Goal: Use online tool/utility: Utilize a website feature to perform a specific function

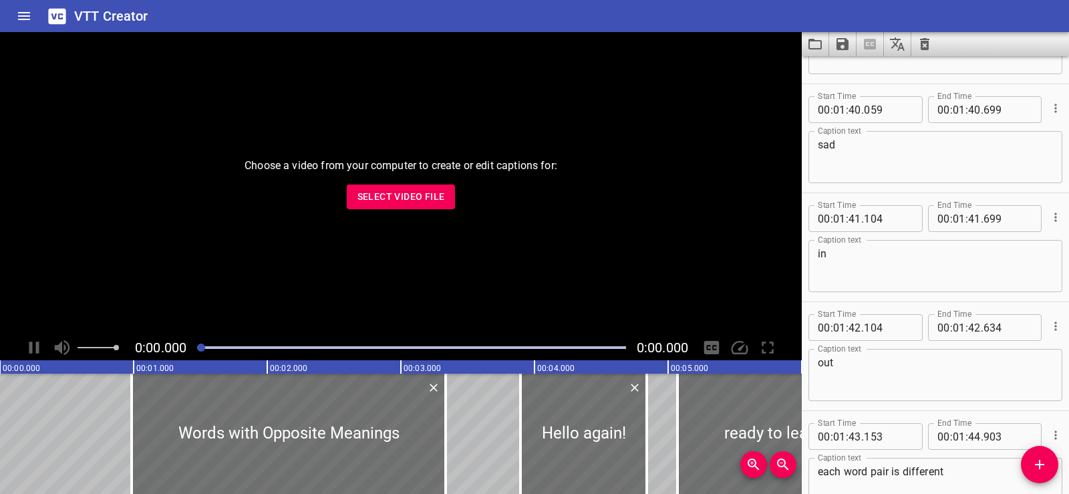
scroll to position [4743, 0]
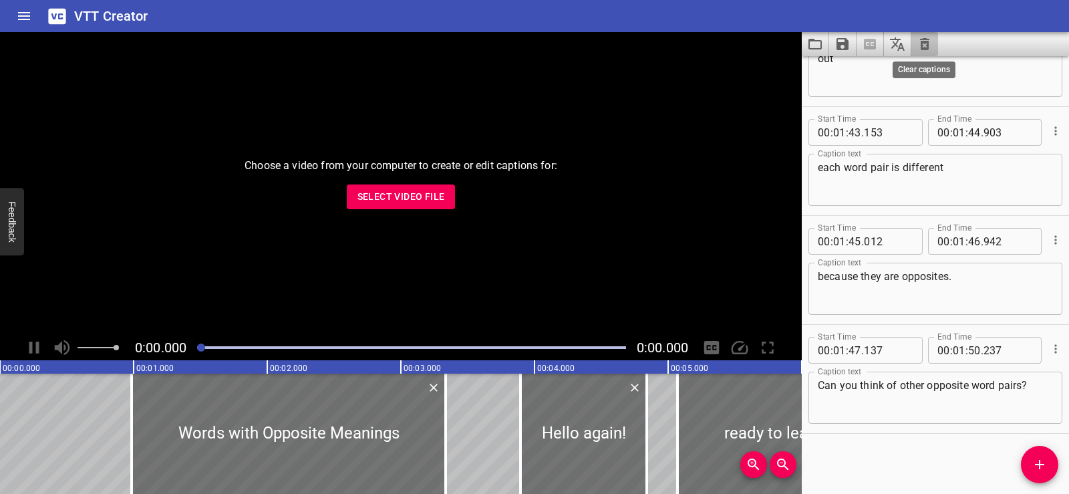
click at [923, 45] on icon "Clear captions" at bounding box center [924, 44] width 9 height 12
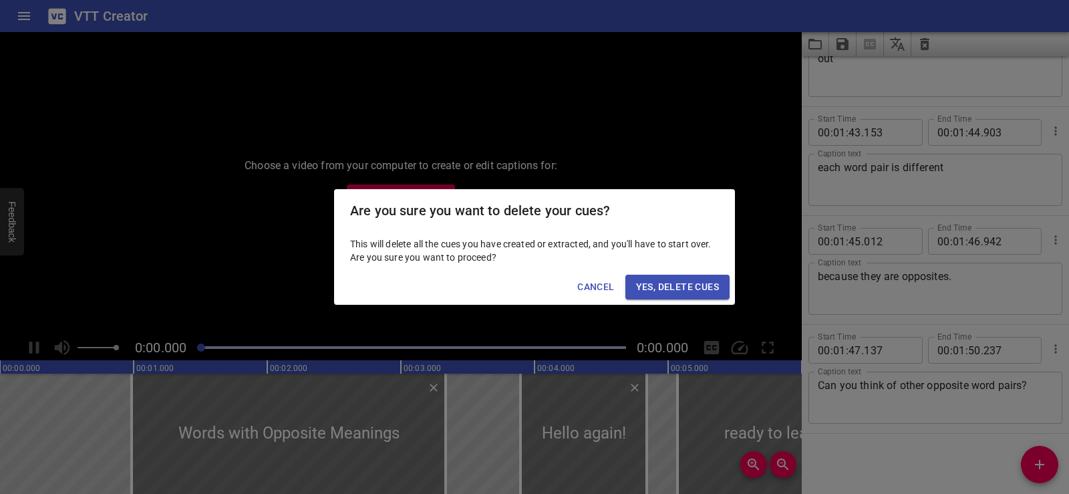
click at [663, 292] on span "Yes, Delete Cues" at bounding box center [677, 287] width 83 height 17
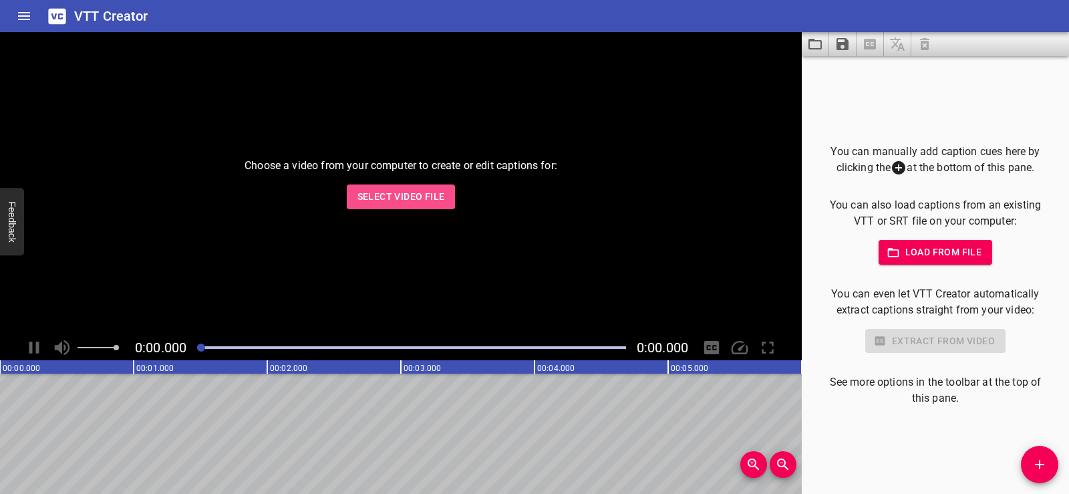
click at [387, 204] on span "Select Video File" at bounding box center [401, 196] width 88 height 17
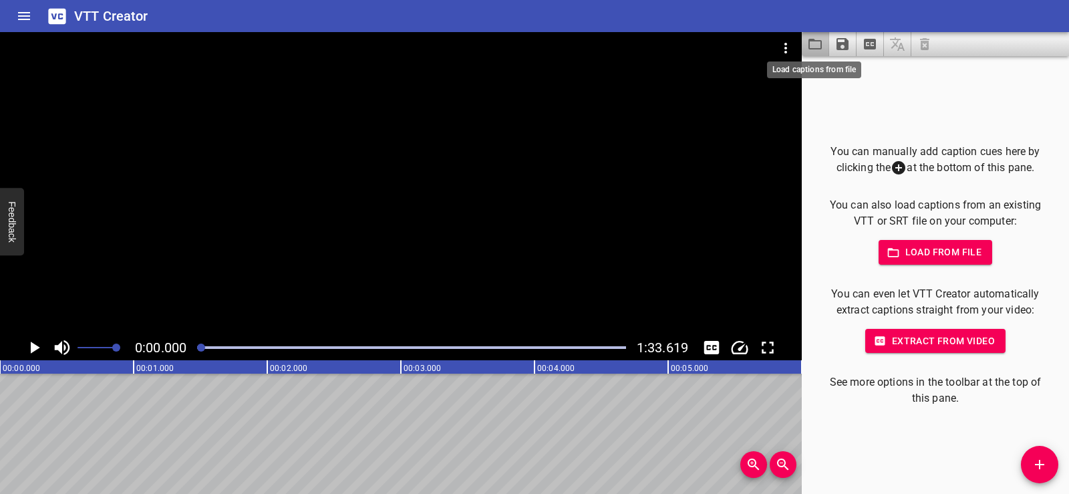
click at [812, 45] on icon "Load captions from file" at bounding box center [815, 44] width 16 height 16
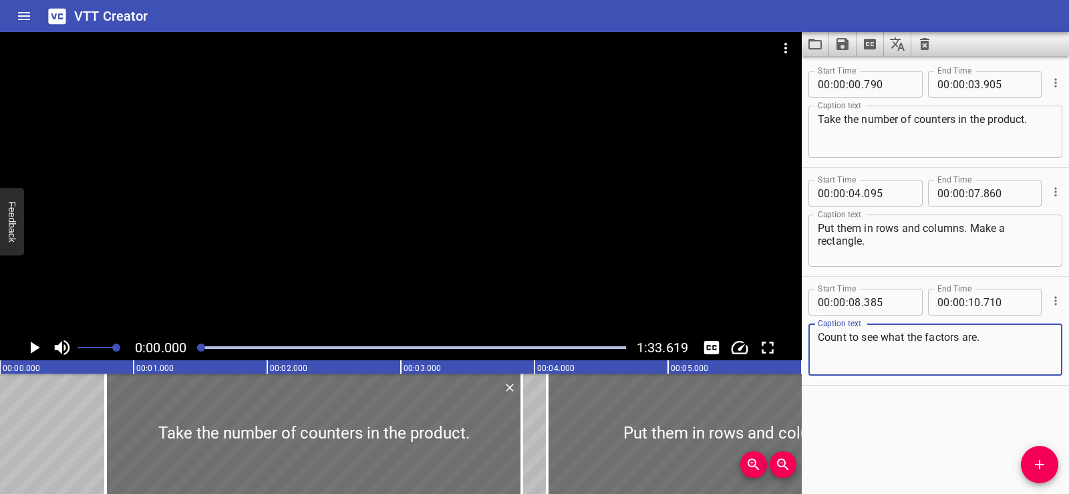
click at [334, 236] on div at bounding box center [401, 183] width 802 height 303
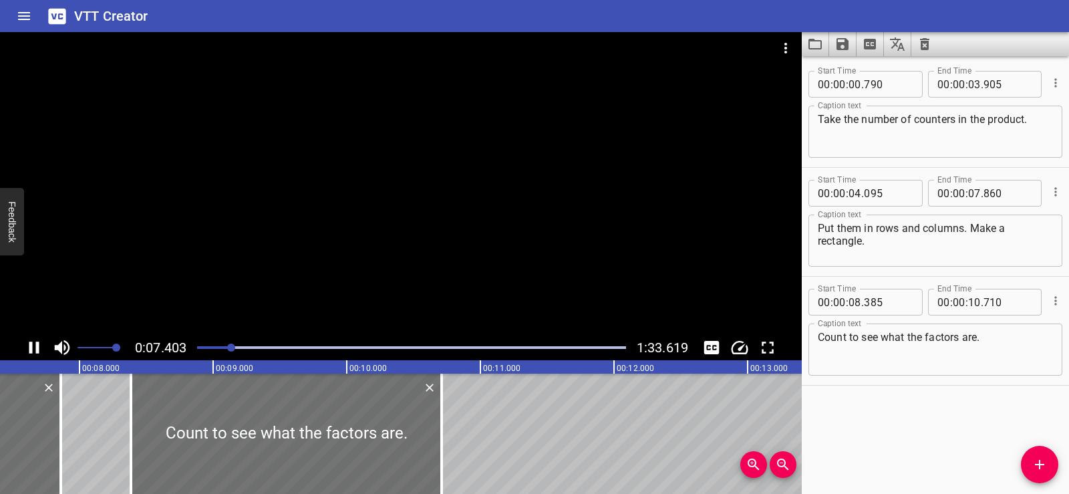
click at [407, 192] on div at bounding box center [401, 183] width 802 height 303
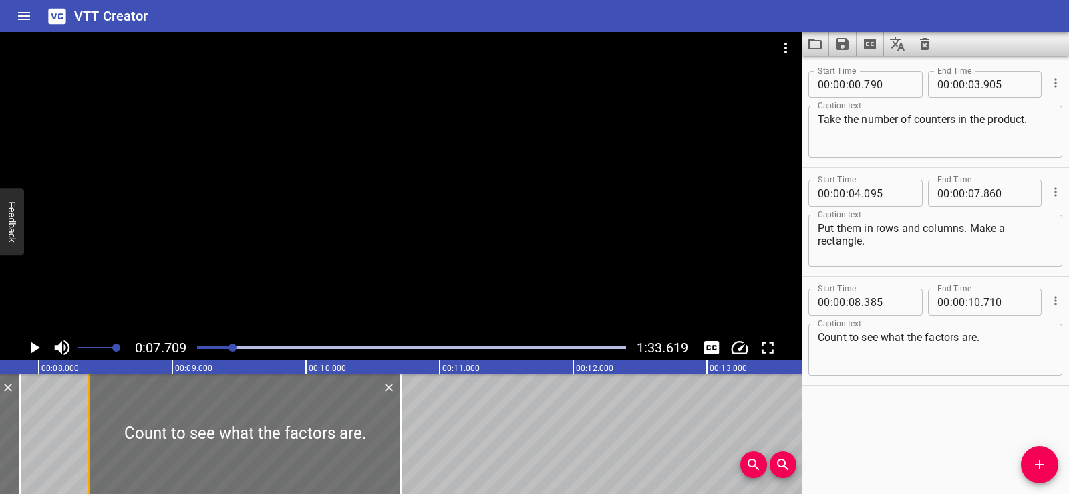
click at [84, 482] on div at bounding box center [88, 433] width 13 height 120
type input "375"
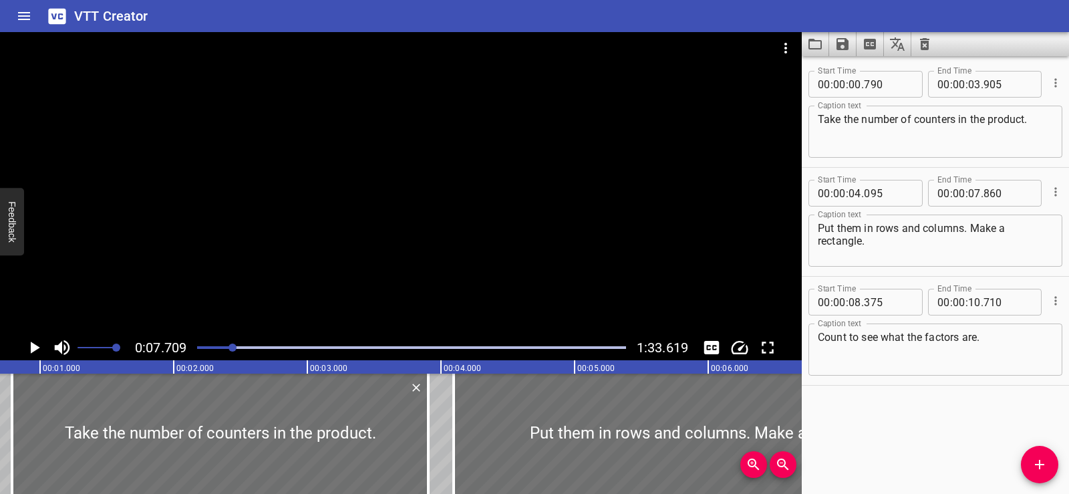
scroll to position [0, 0]
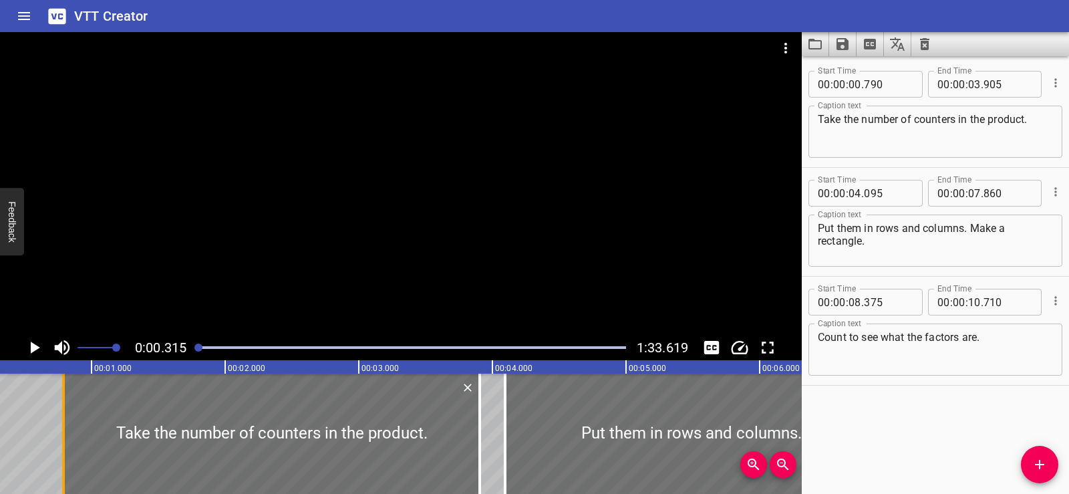
click at [63, 411] on div at bounding box center [63, 433] width 3 height 120
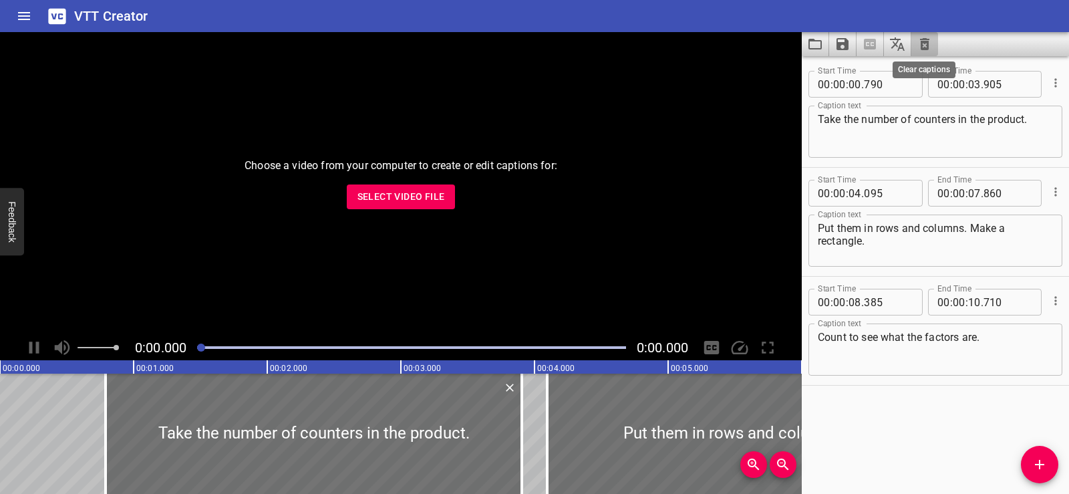
click at [929, 48] on icon "Clear captions" at bounding box center [924, 44] width 9 height 12
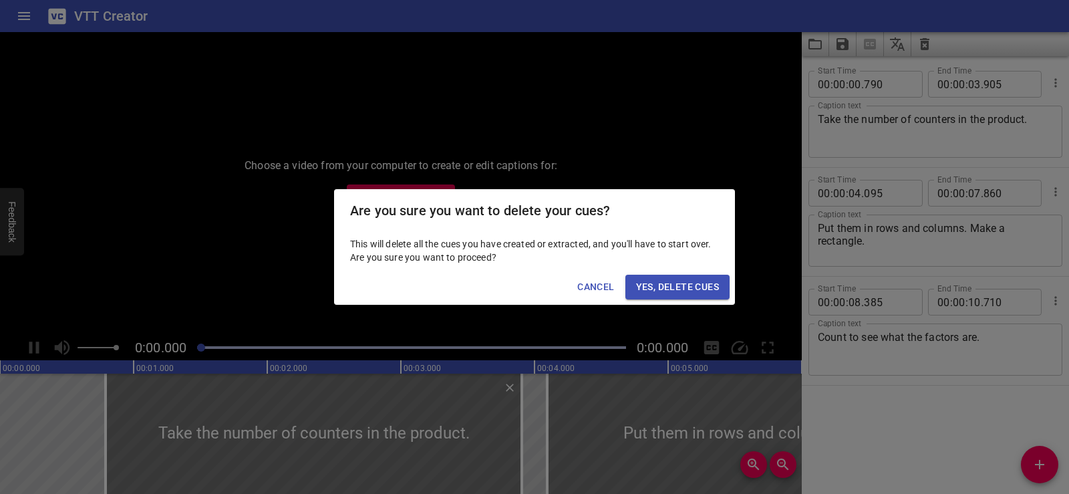
click at [671, 287] on span "Yes, Delete Cues" at bounding box center [677, 287] width 83 height 17
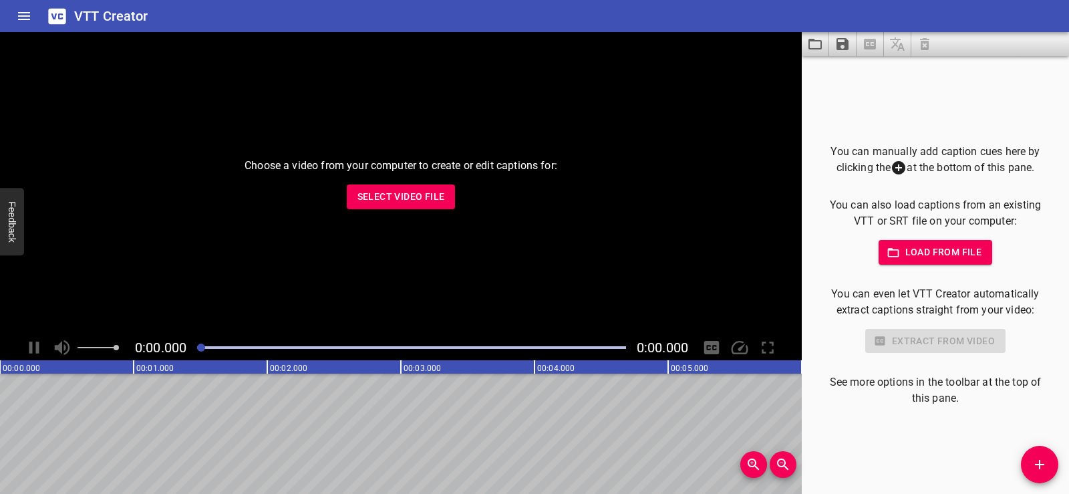
click at [369, 197] on span "Select Video File" at bounding box center [401, 196] width 88 height 17
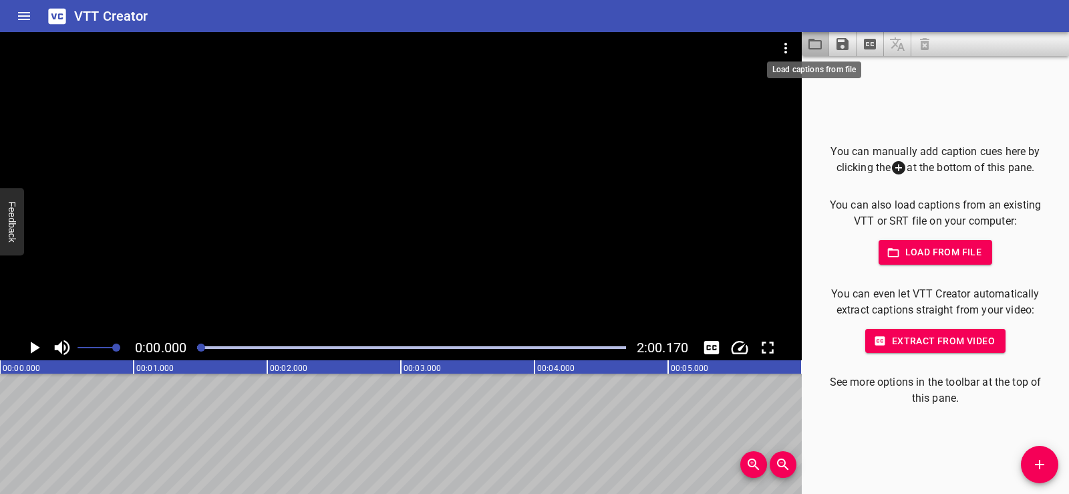
click at [813, 44] on icon "Load captions from file" at bounding box center [815, 44] width 16 height 16
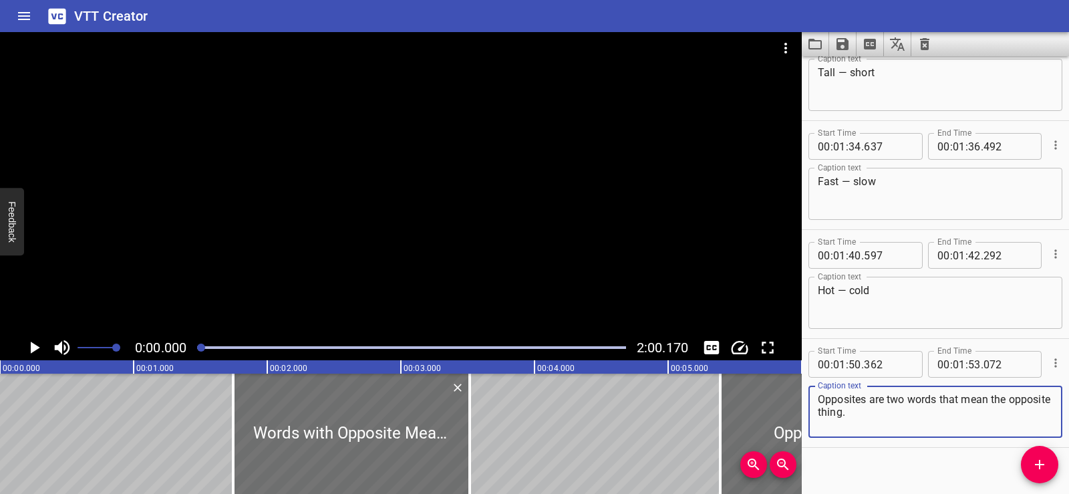
scroll to position [1259, 0]
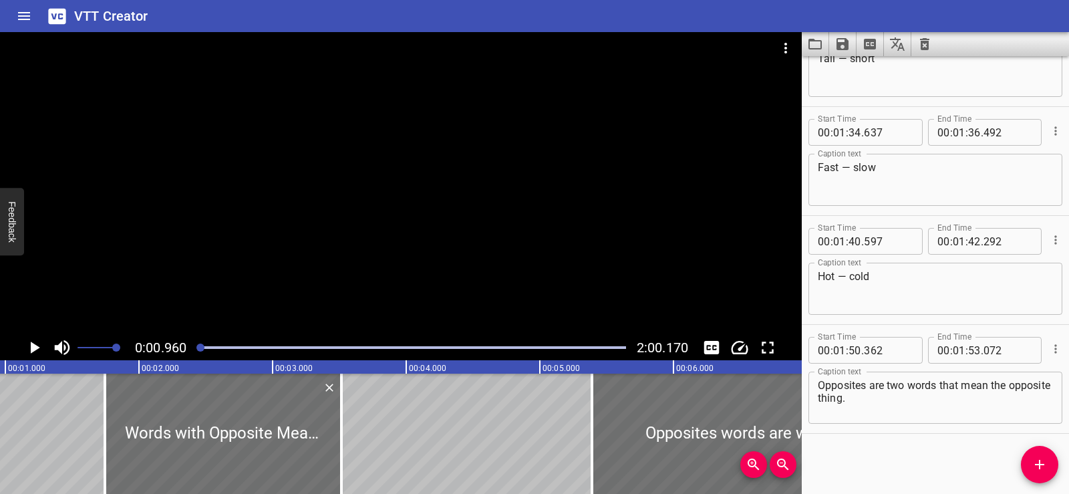
click at [452, 175] on div at bounding box center [401, 183] width 802 height 303
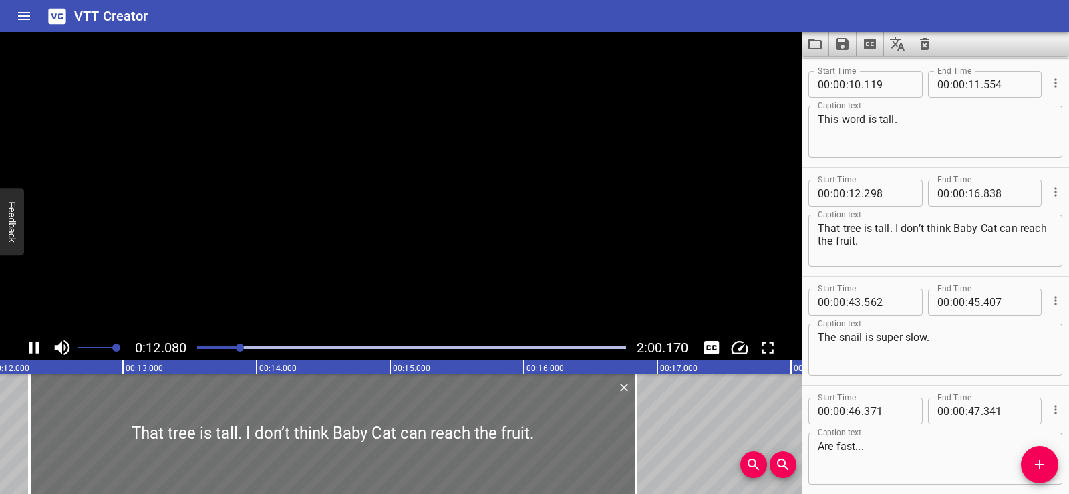
scroll to position [327, 0]
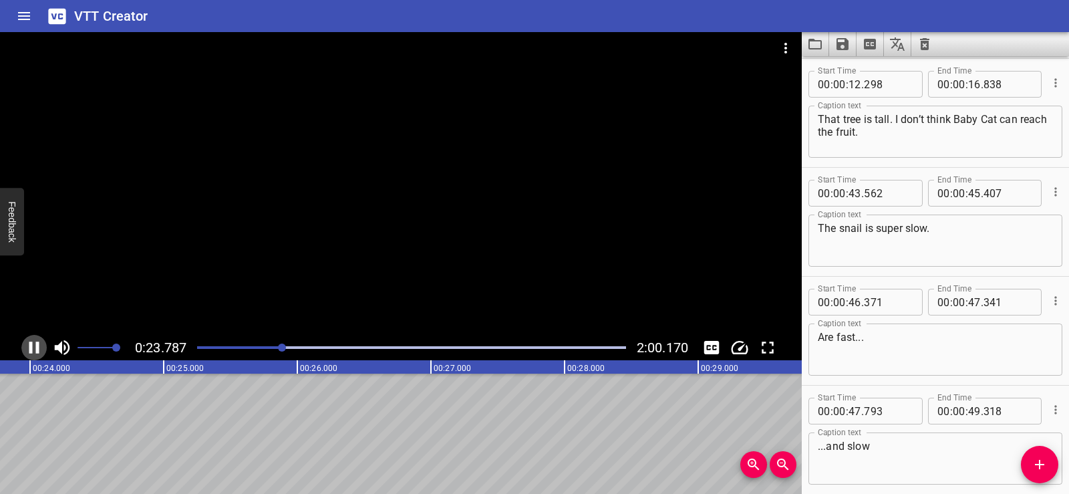
click at [30, 339] on icon "Play/Pause" at bounding box center [34, 347] width 20 height 20
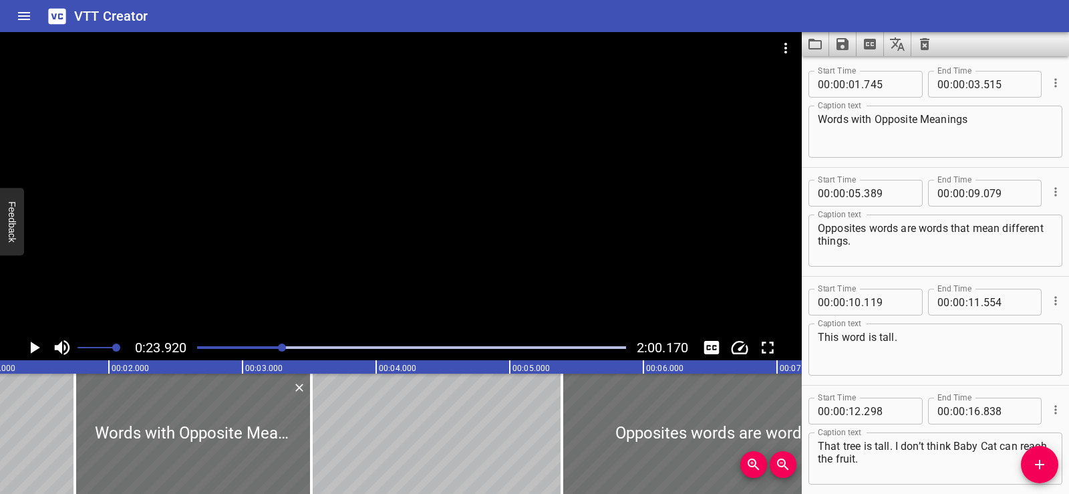
scroll to position [0, 0]
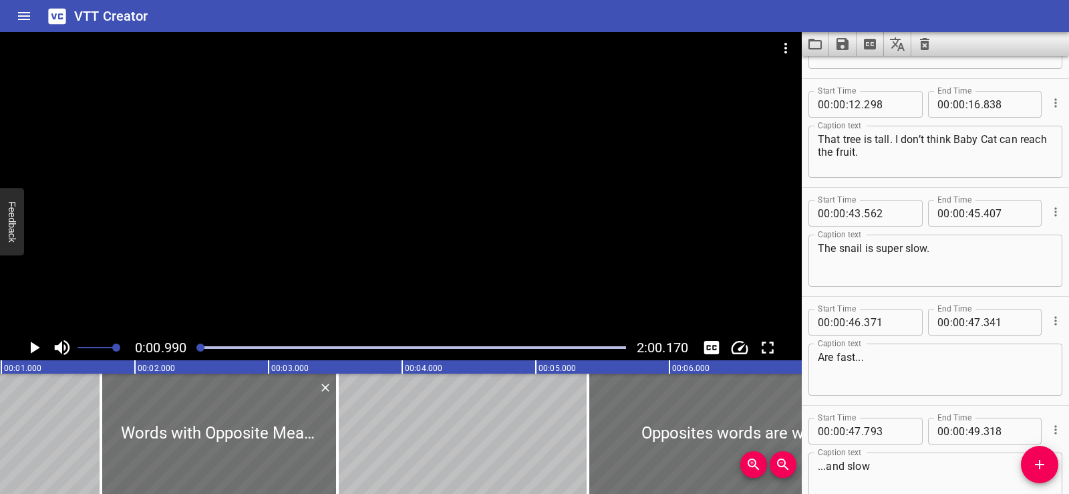
scroll to position [327, 0]
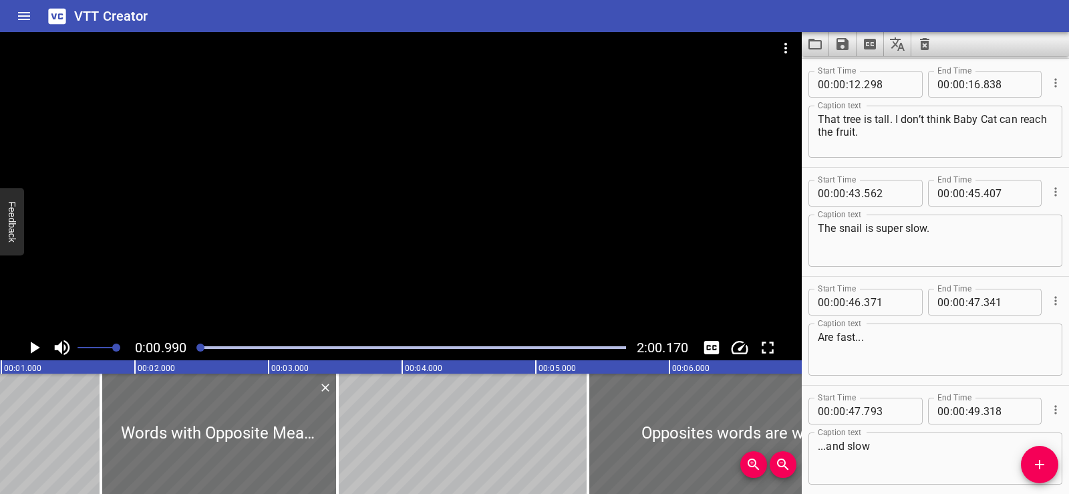
click at [454, 188] on div at bounding box center [401, 183] width 802 height 303
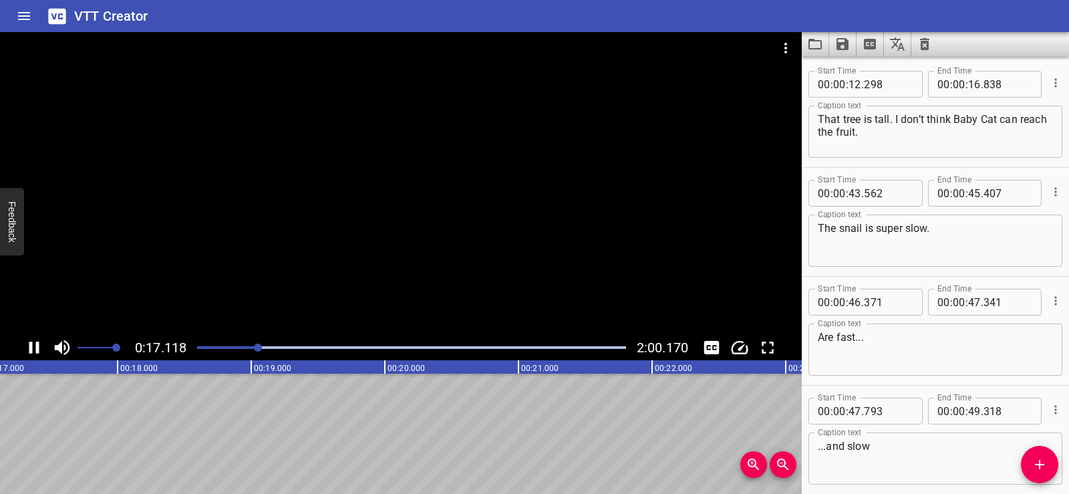
click at [468, 200] on div at bounding box center [401, 183] width 802 height 303
click at [403, 191] on div at bounding box center [401, 183] width 802 height 303
click at [409, 182] on div at bounding box center [401, 183] width 802 height 303
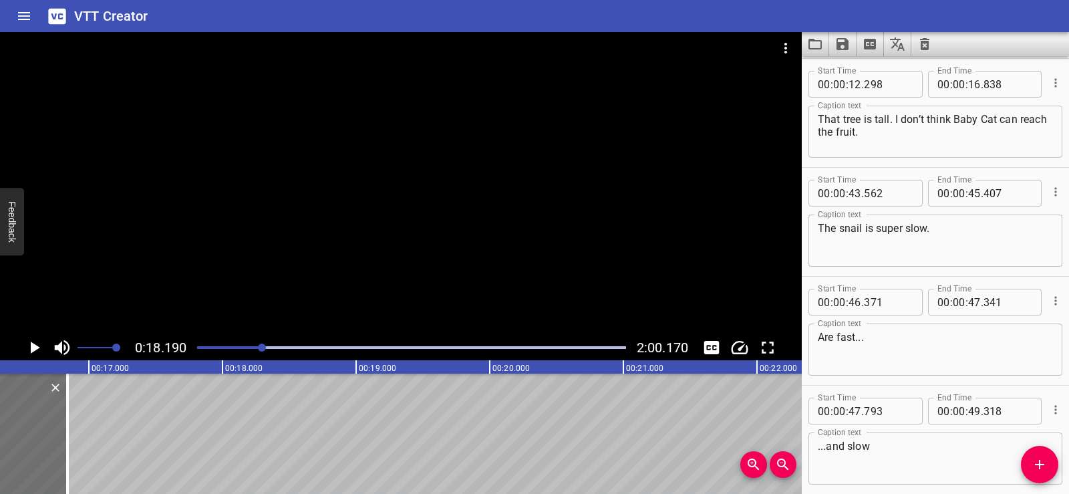
scroll to position [0, 1562]
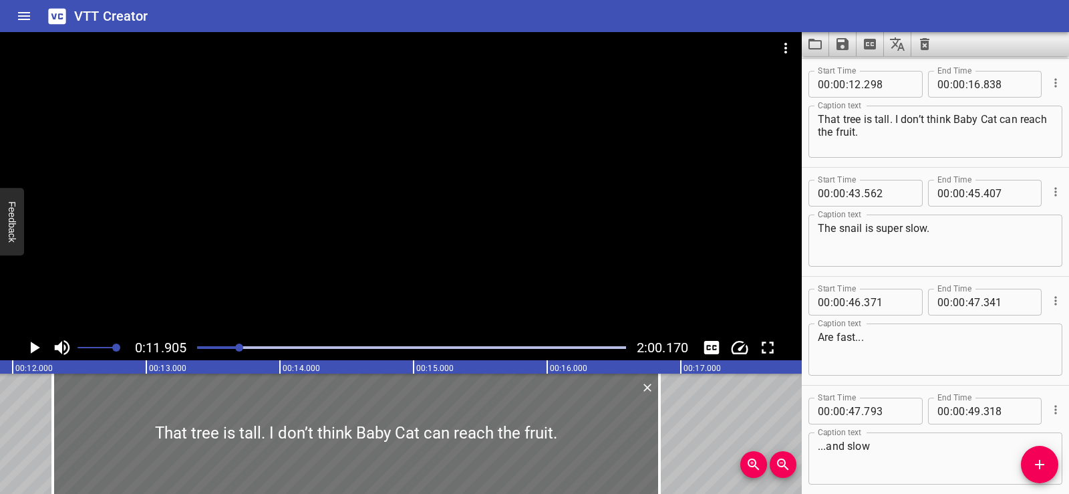
click at [494, 166] on div at bounding box center [401, 183] width 802 height 303
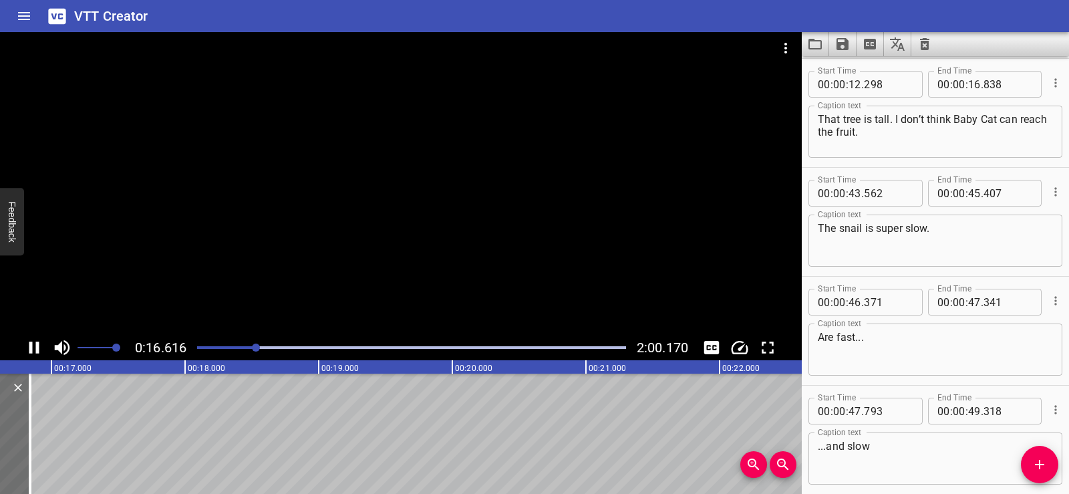
click at [486, 168] on div at bounding box center [401, 183] width 802 height 303
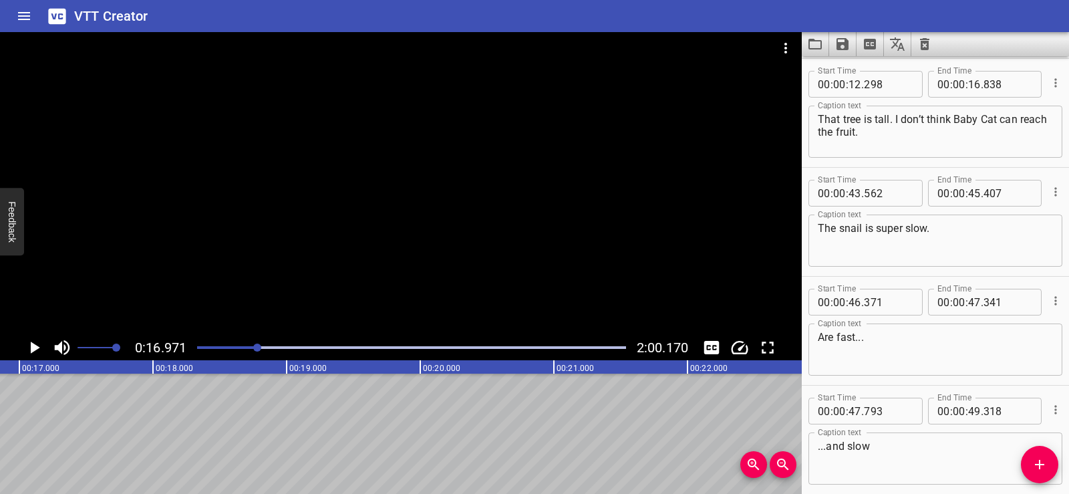
scroll to position [0, 2267]
click at [1037, 456] on button "Add Cue" at bounding box center [1039, 464] width 37 height 37
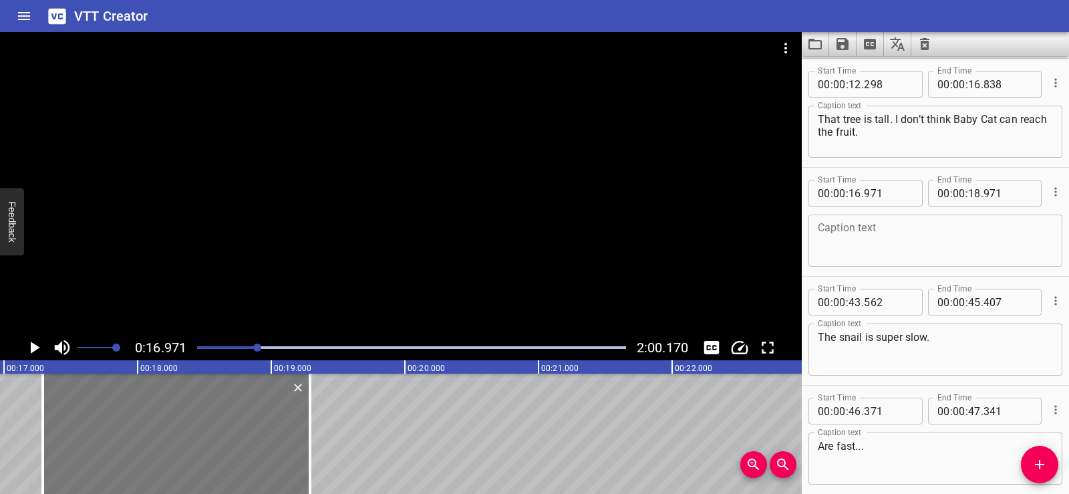
drag, startPoint x: 88, startPoint y: 432, endPoint x: 130, endPoint y: 436, distance: 43.0
click at [130, 436] on div at bounding box center [176, 433] width 267 height 120
type input "17"
type input "291"
type input "19"
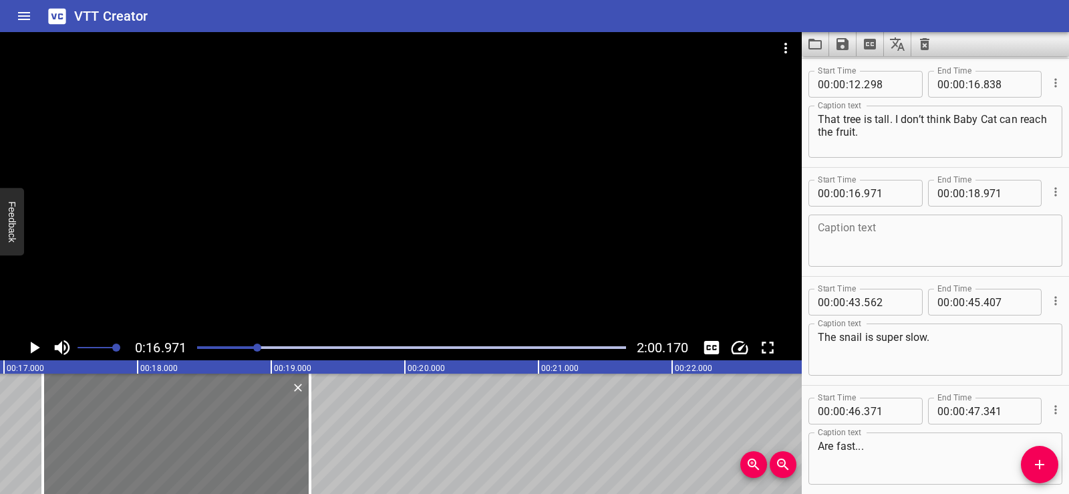
type input "291"
click at [882, 134] on textarea "That tree is tall. I don’t think Baby Cat can reach the fruit." at bounding box center [935, 132] width 235 height 38
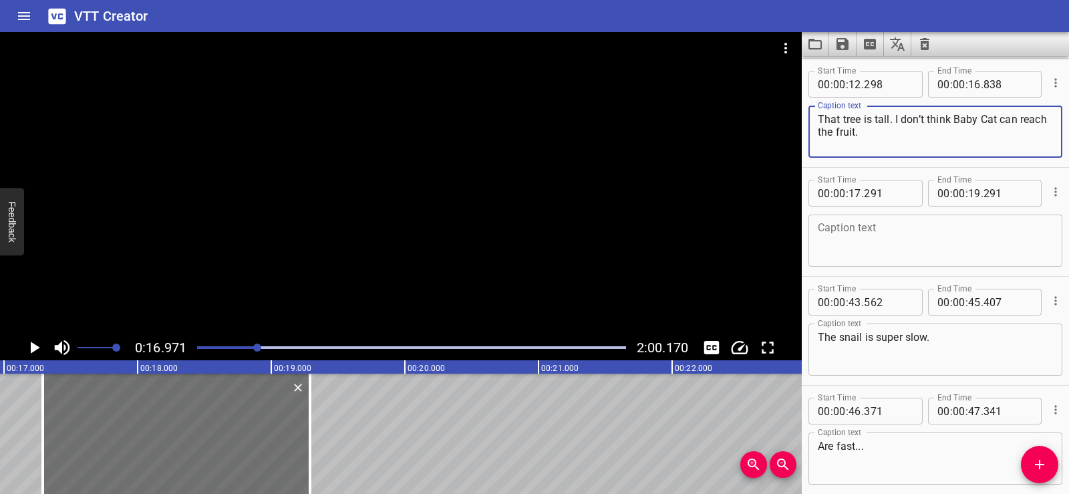
drag, startPoint x: 896, startPoint y: 120, endPoint x: 900, endPoint y: 134, distance: 13.8
click at [900, 134] on textarea "That tree is tall. I don’t think Baby Cat can reach the fruit." at bounding box center [935, 132] width 235 height 38
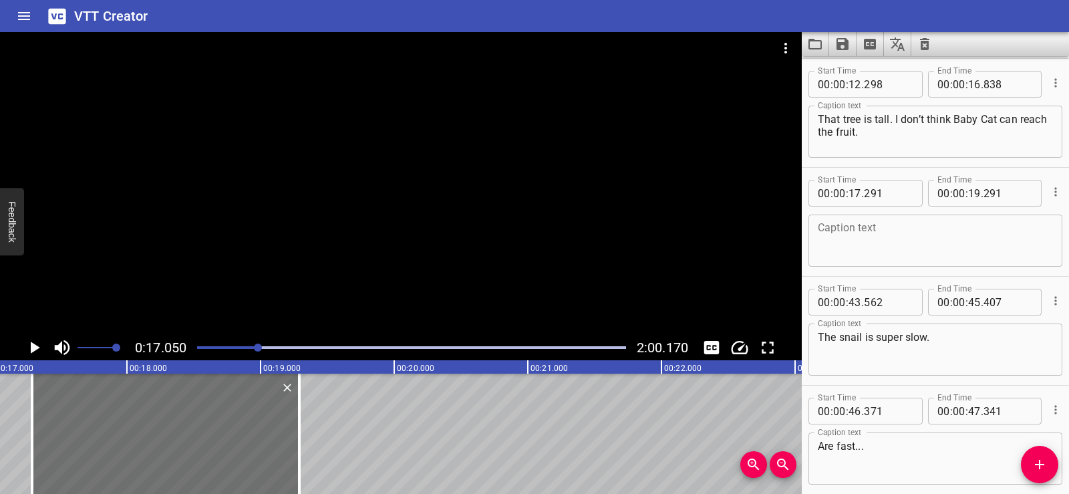
click at [35, 345] on icon "Play/Pause" at bounding box center [35, 347] width 9 height 12
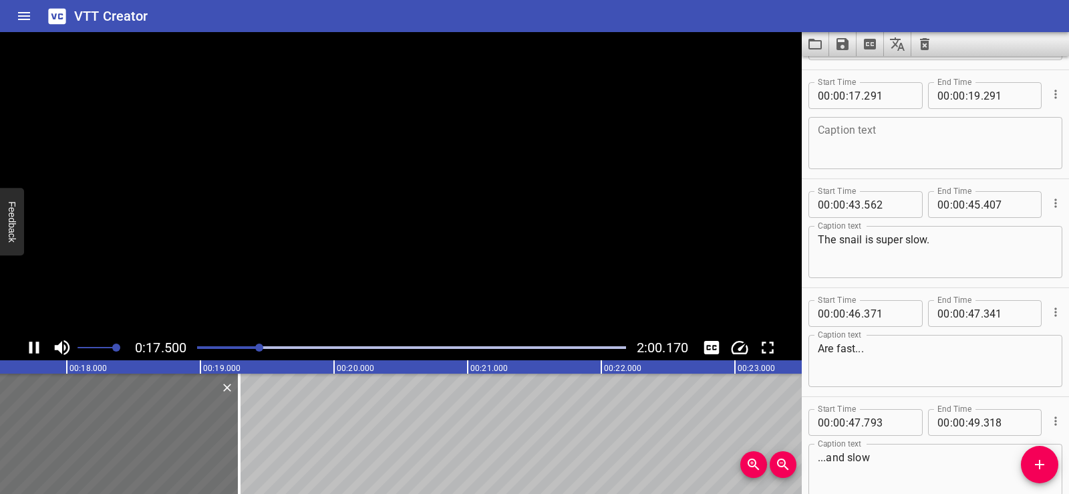
scroll to position [436, 0]
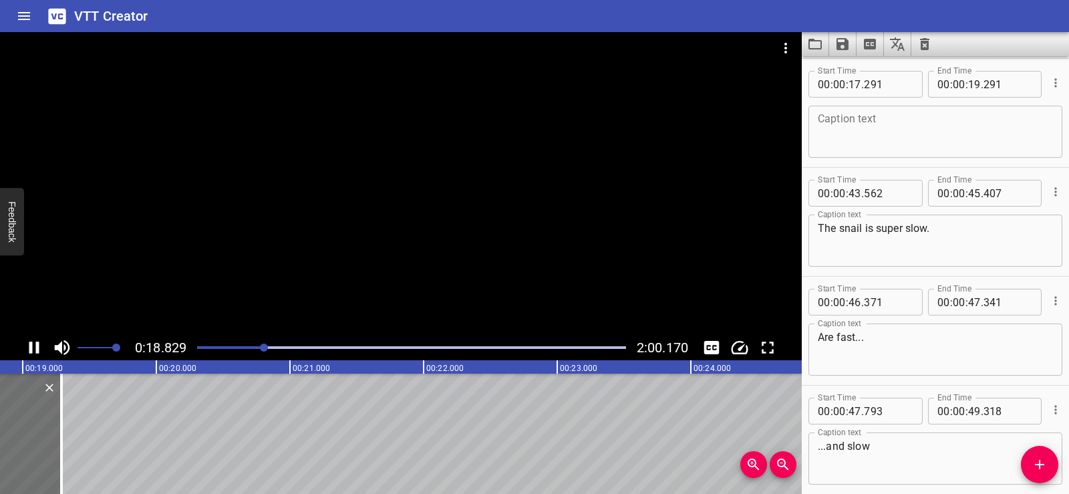
click at [34, 344] on icon "Play/Pause" at bounding box center [34, 347] width 20 height 20
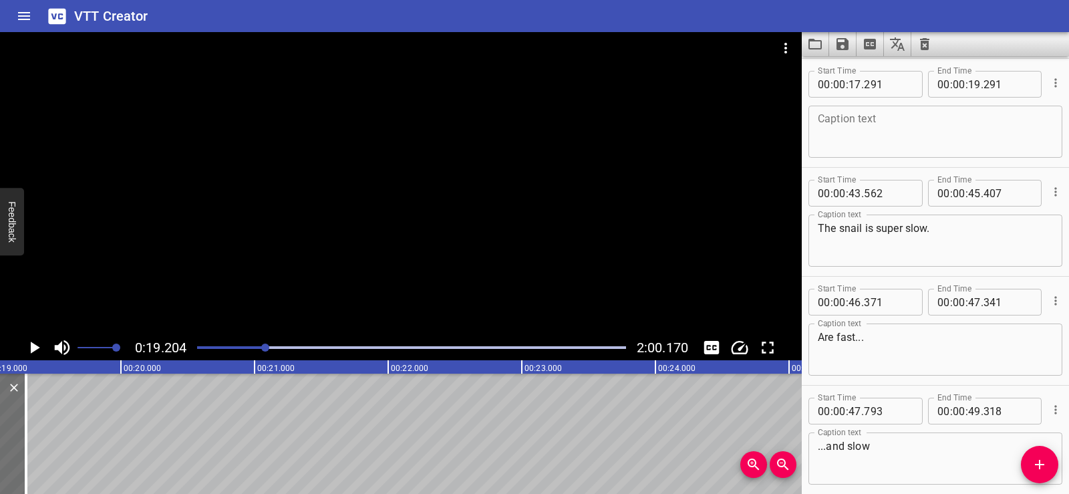
scroll to position [0, 2566]
click at [854, 129] on textarea at bounding box center [935, 132] width 235 height 38
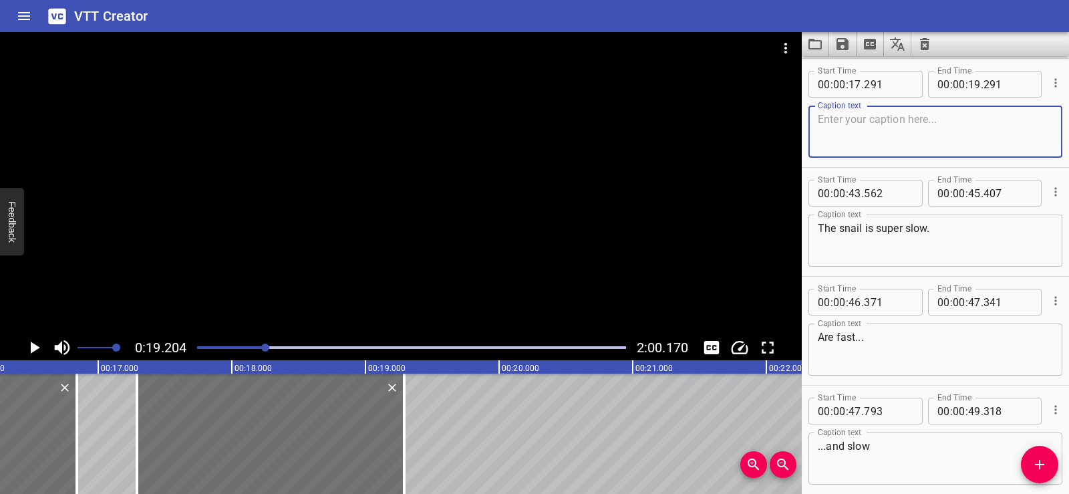
scroll to position [0, 2049]
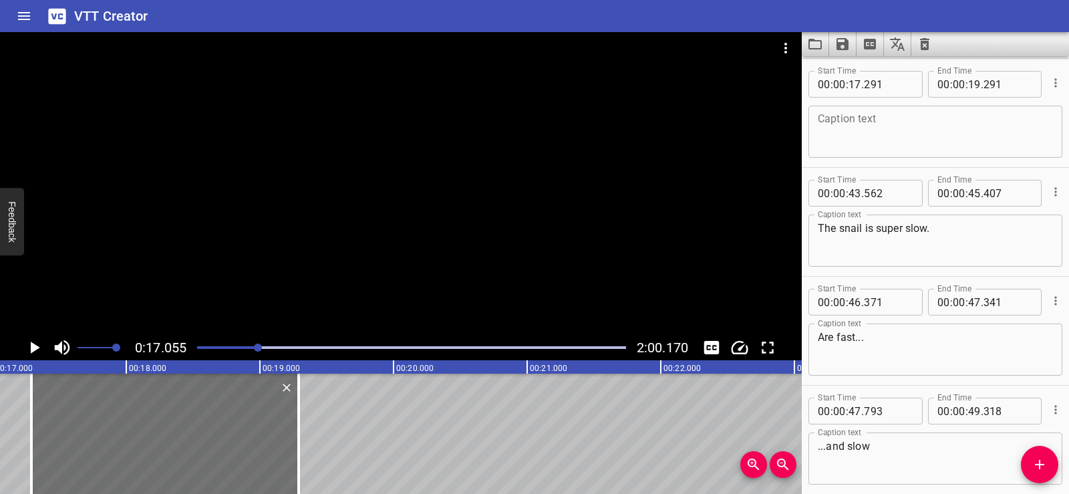
click at [382, 240] on div at bounding box center [401, 183] width 802 height 303
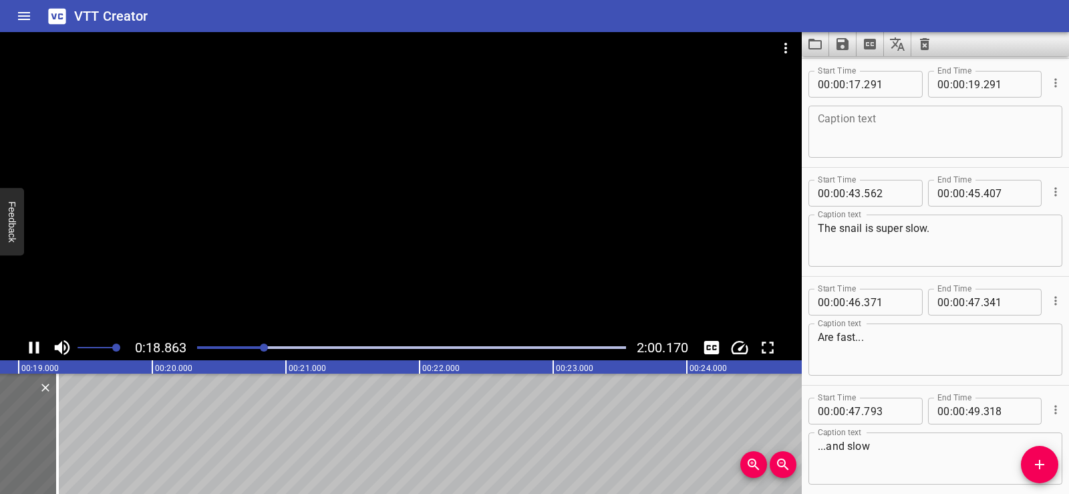
click at [430, 182] on div at bounding box center [401, 183] width 802 height 303
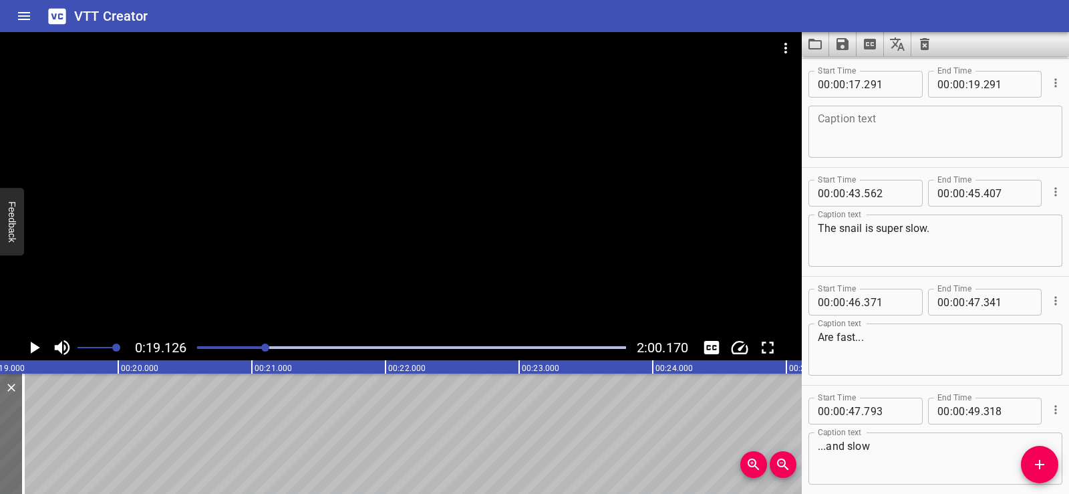
scroll to position [0, 2555]
click at [903, 111] on div "Caption text" at bounding box center [935, 132] width 254 height 52
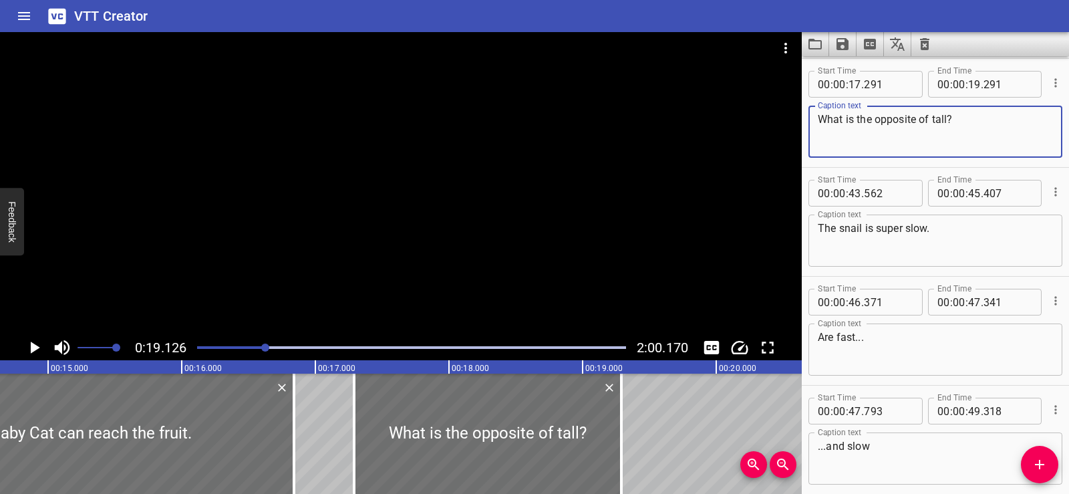
scroll to position [0, 1791]
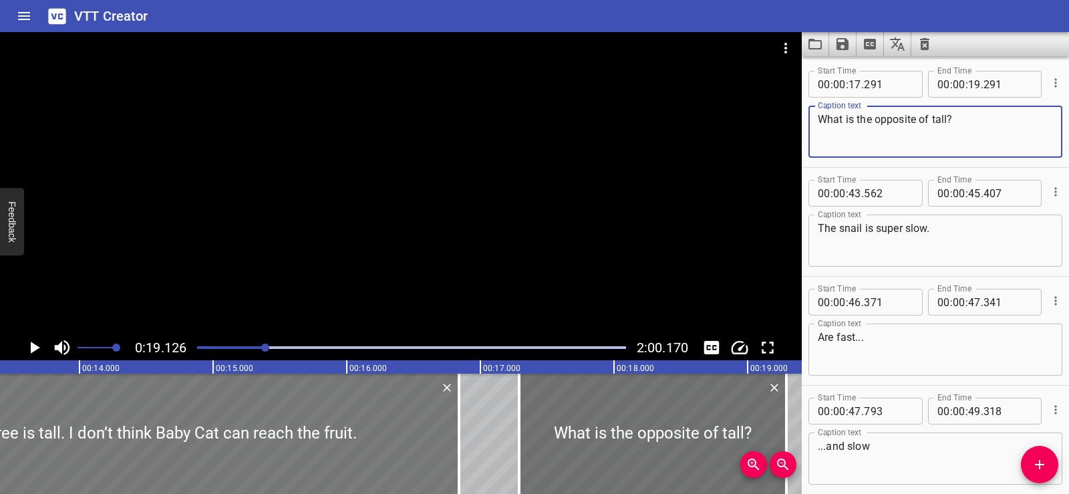
type textarea "What is the opposite of tall?"
click at [211, 436] on div at bounding box center [155, 433] width 607 height 120
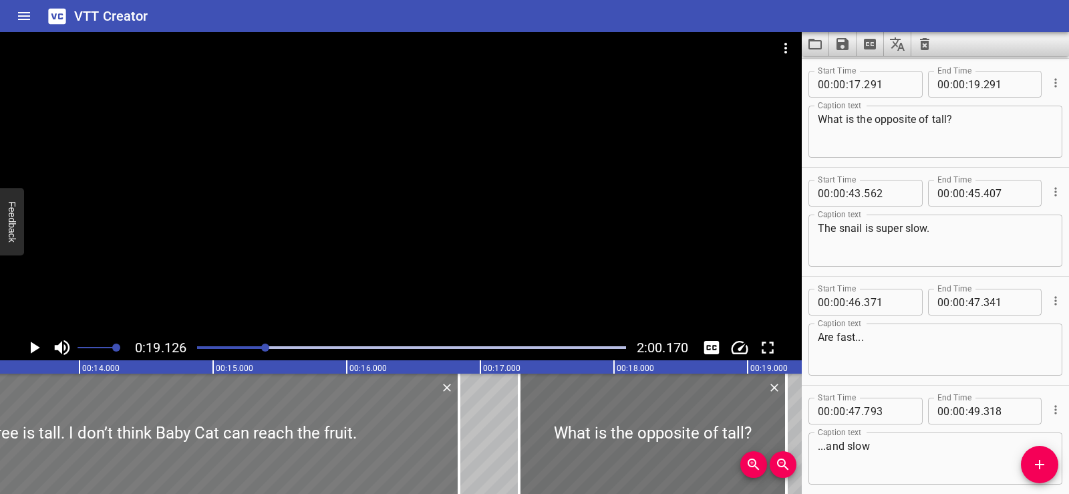
click at [330, 407] on div at bounding box center [155, 433] width 607 height 120
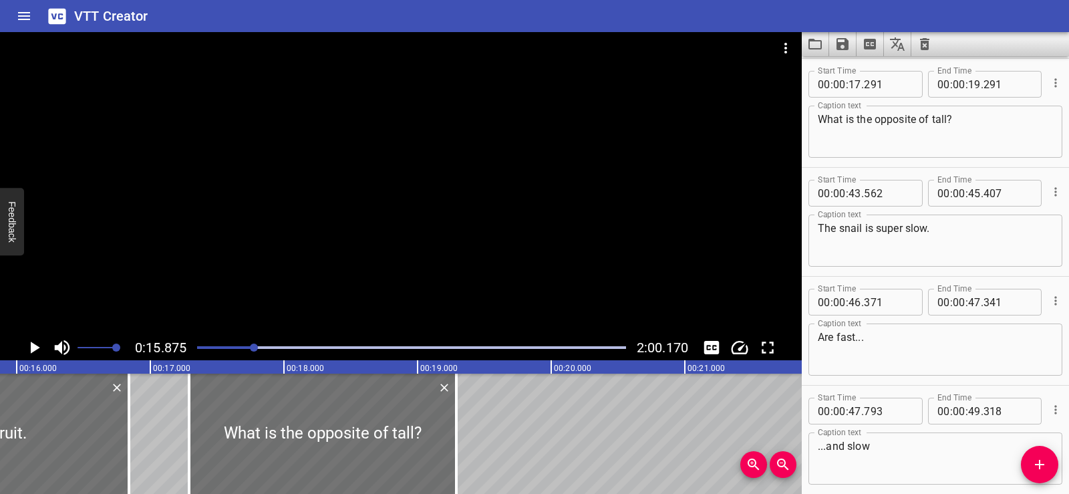
click at [512, 182] on div at bounding box center [401, 183] width 802 height 303
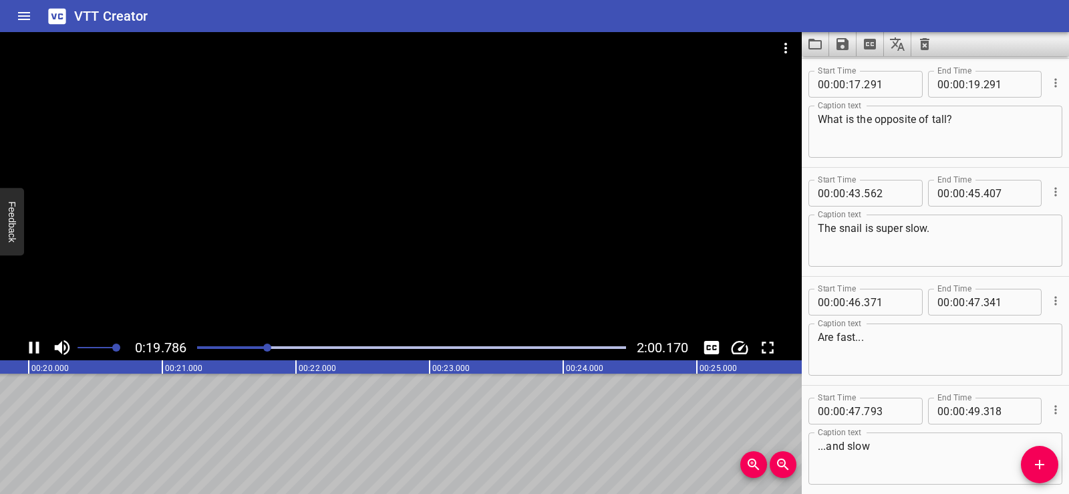
click at [373, 170] on div at bounding box center [401, 183] width 802 height 303
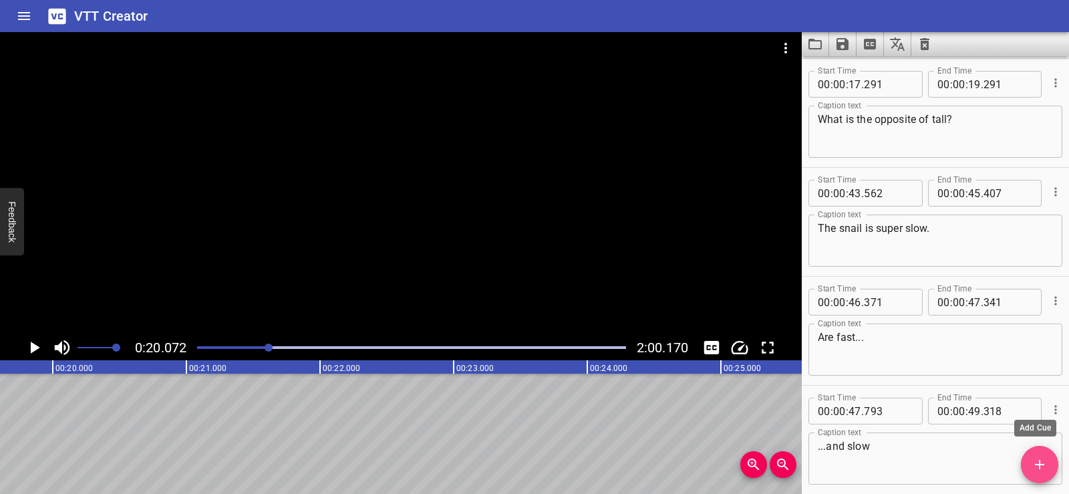
click at [1039, 456] on icon "Add Cue" at bounding box center [1039, 464] width 16 height 16
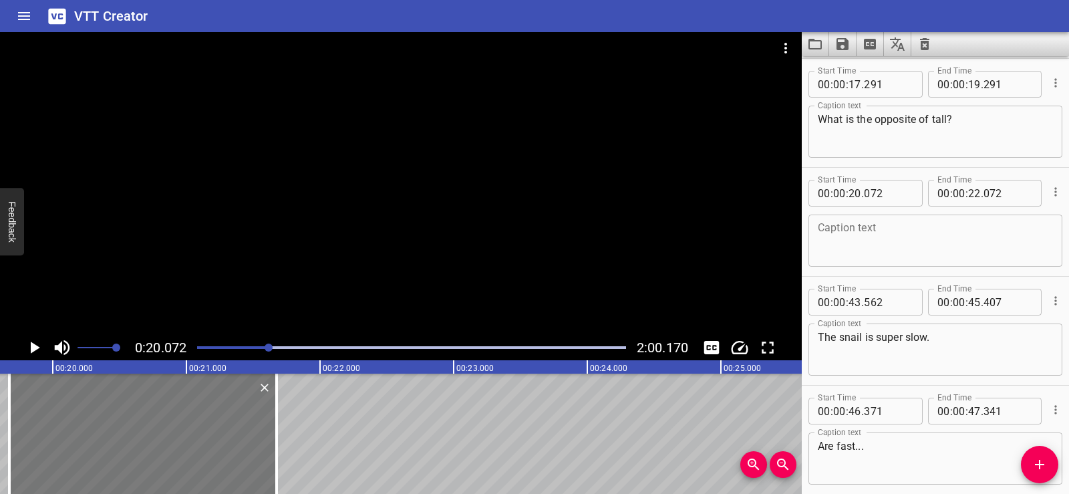
drag, startPoint x: 164, startPoint y: 420, endPoint x: 109, endPoint y: 428, distance: 55.3
click at [109, 428] on div at bounding box center [142, 433] width 267 height 120
type input "19"
type input "662"
type input "21"
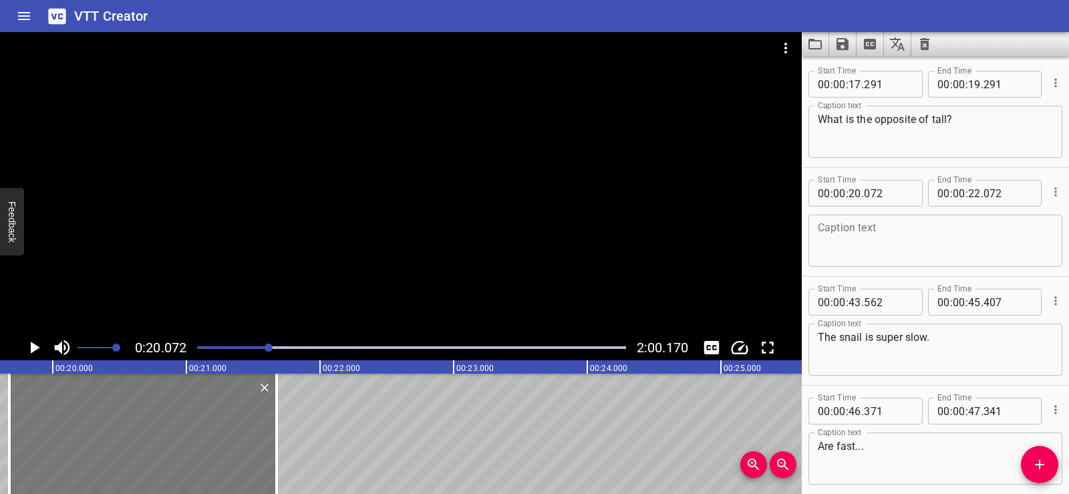
type input "662"
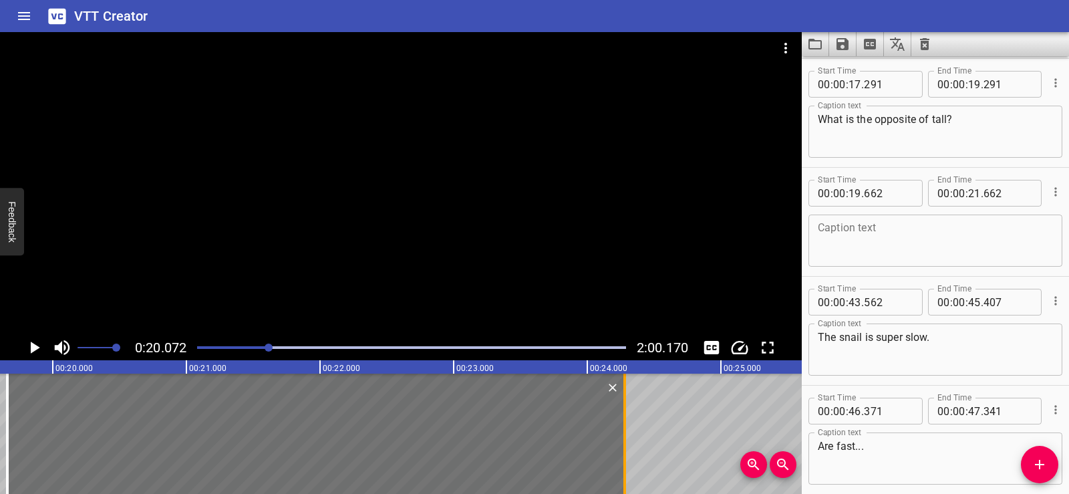
drag, startPoint x: 275, startPoint y: 447, endPoint x: 625, endPoint y: 454, distance: 350.1
click at [625, 454] on div at bounding box center [624, 433] width 3 height 120
type input "24"
type input "282"
click at [407, 187] on div at bounding box center [401, 183] width 802 height 303
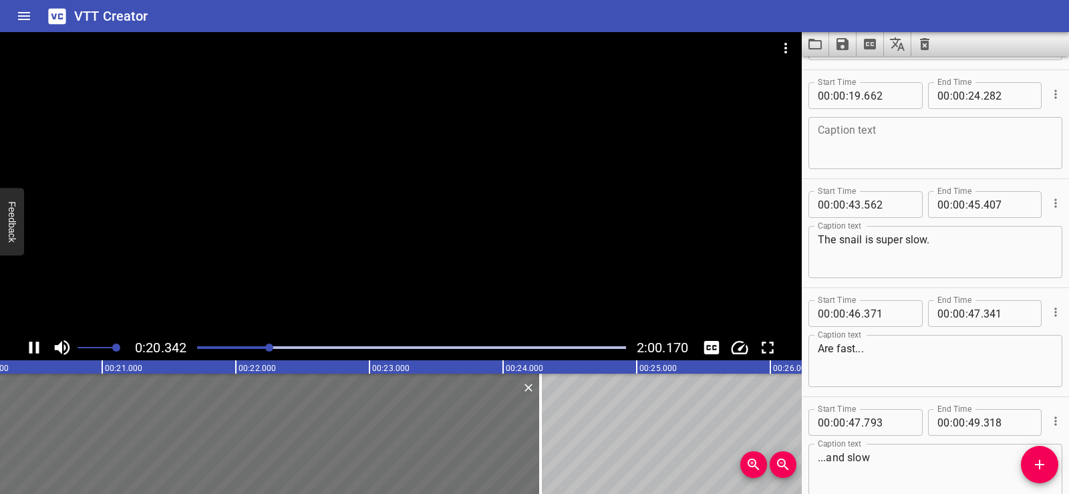
scroll to position [544, 0]
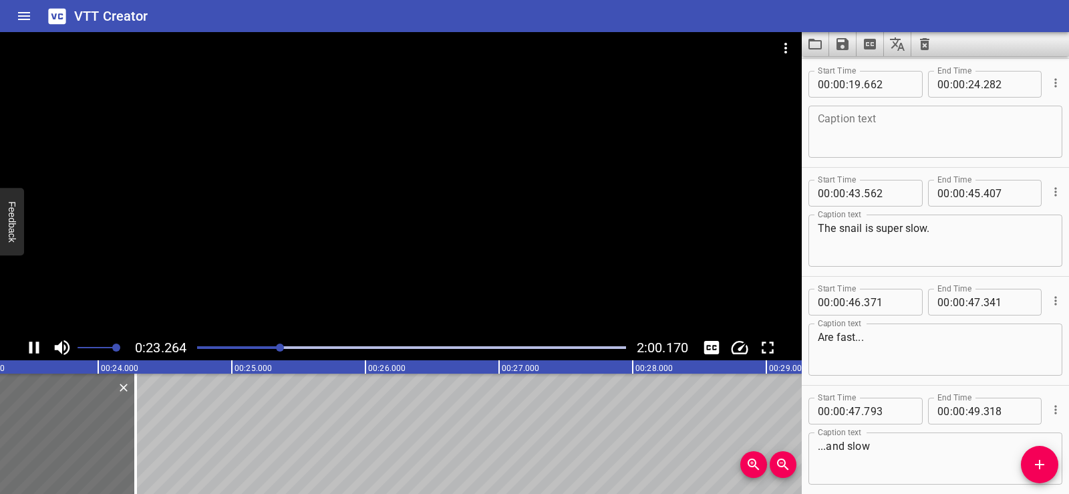
click at [408, 146] on div at bounding box center [401, 183] width 802 height 303
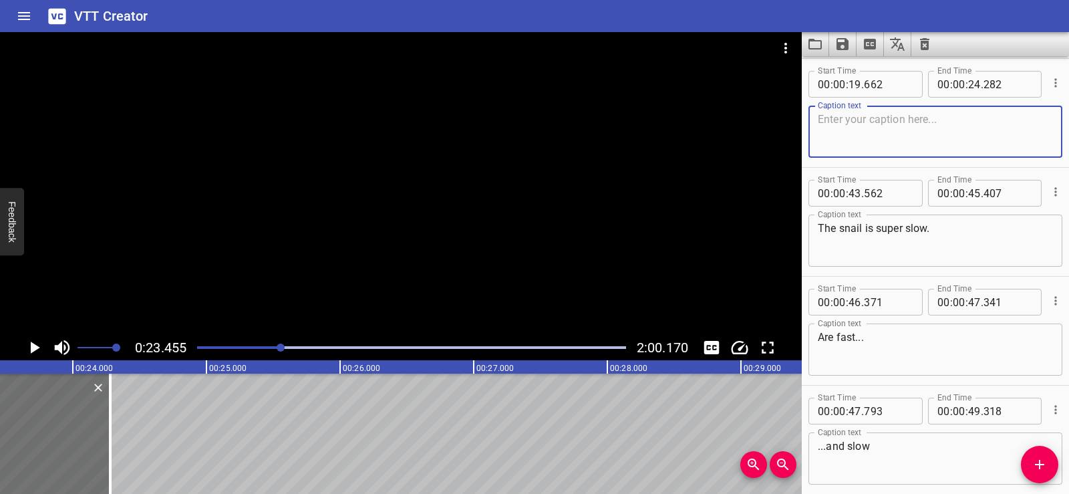
click at [862, 146] on textarea at bounding box center [935, 132] width 235 height 38
paste textarea "This word is short."
drag, startPoint x: 837, startPoint y: 117, endPoint x: 830, endPoint y: 118, distance: 6.7
click at [830, 118] on textarea "This word is short." at bounding box center [935, 132] width 235 height 38
click at [971, 126] on textarea "The word is short." at bounding box center [935, 132] width 235 height 38
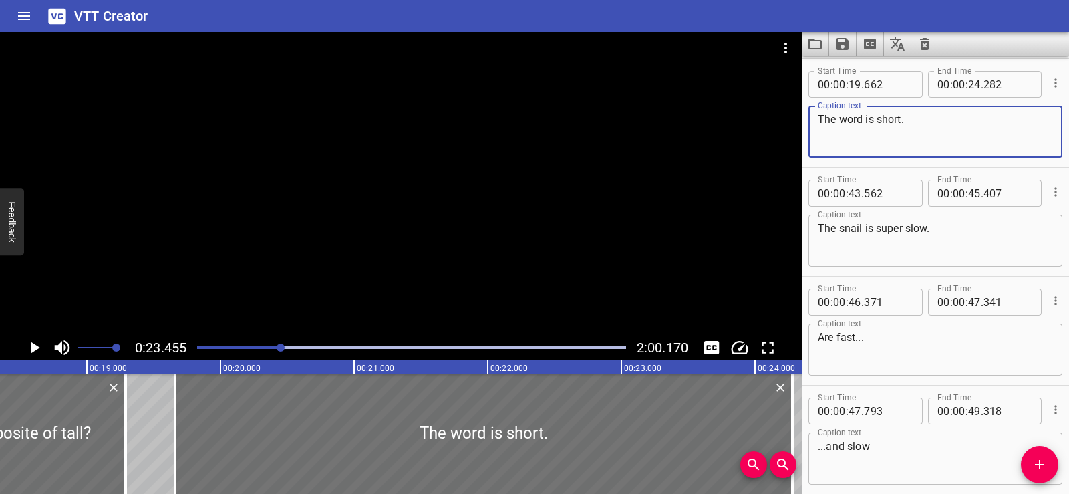
scroll to position [0, 2410]
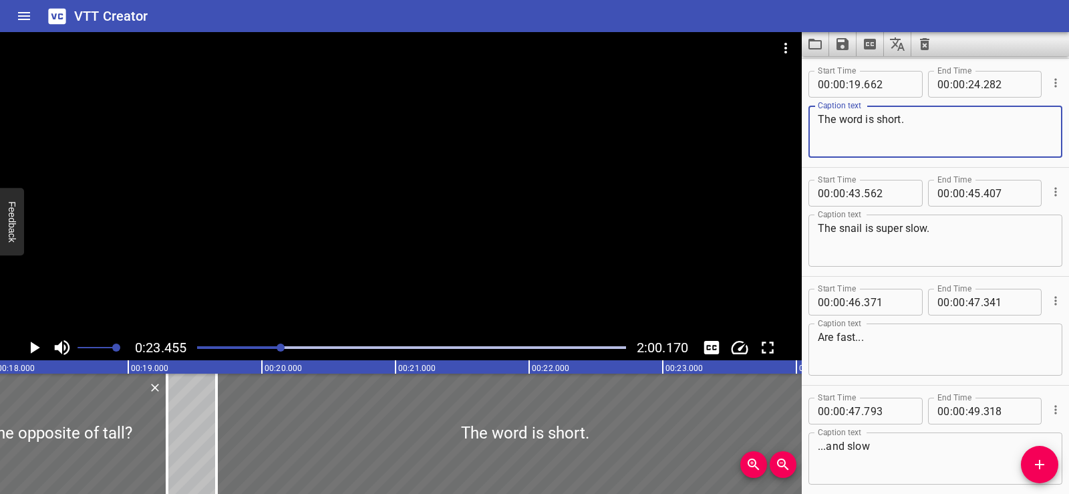
type textarea "The word is short."
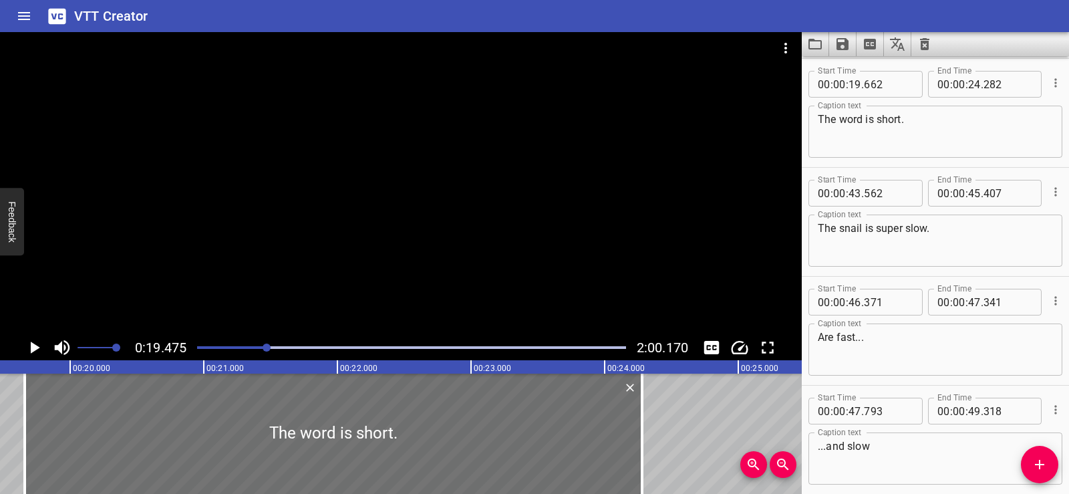
click at [432, 186] on div at bounding box center [401, 183] width 802 height 303
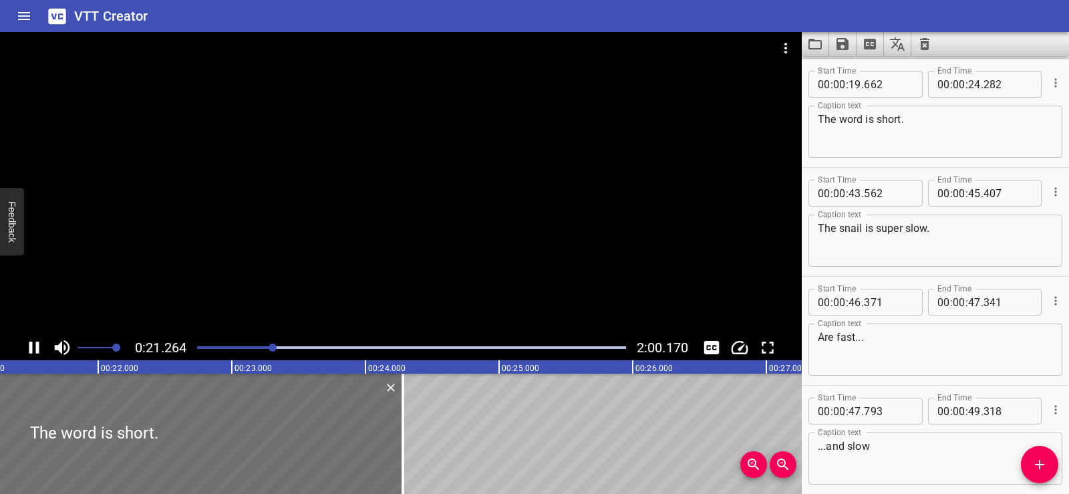
click at [477, 126] on div at bounding box center [401, 183] width 802 height 303
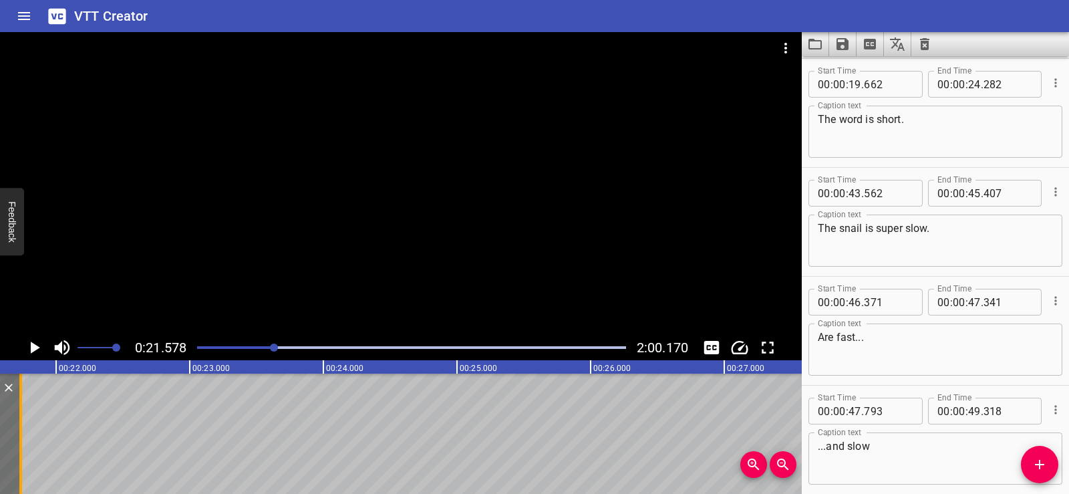
drag, startPoint x: 363, startPoint y: 428, endPoint x: 23, endPoint y: 440, distance: 340.2
click at [23, 440] on div at bounding box center [20, 433] width 13 height 120
type input "21"
type input "737"
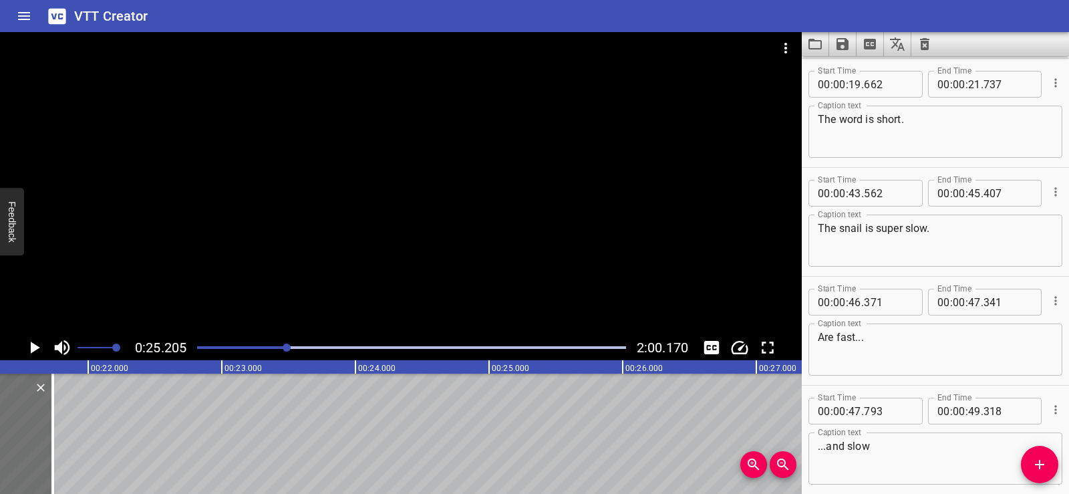
scroll to position [0, 2624]
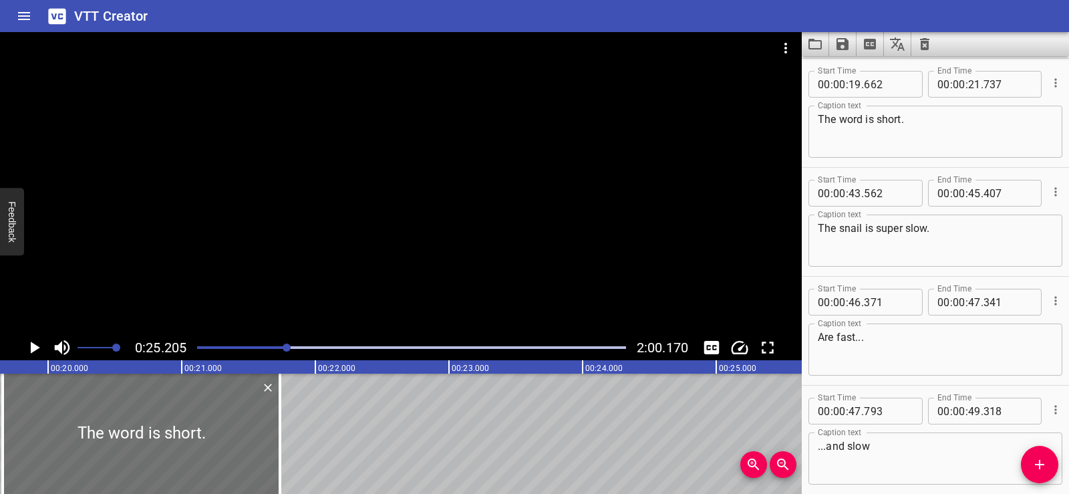
click at [1043, 468] on icon "Add Cue" at bounding box center [1039, 464] width 16 height 16
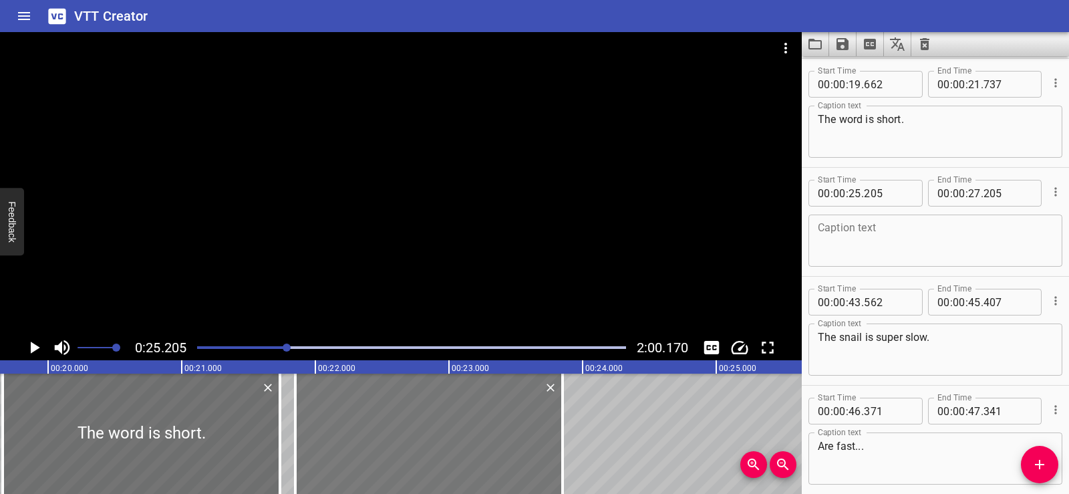
drag, startPoint x: 780, startPoint y: 417, endPoint x: 331, endPoint y: 438, distance: 448.7
click at [331, 438] on div at bounding box center [428, 433] width 267 height 120
type input "21"
type input "850"
type input "23"
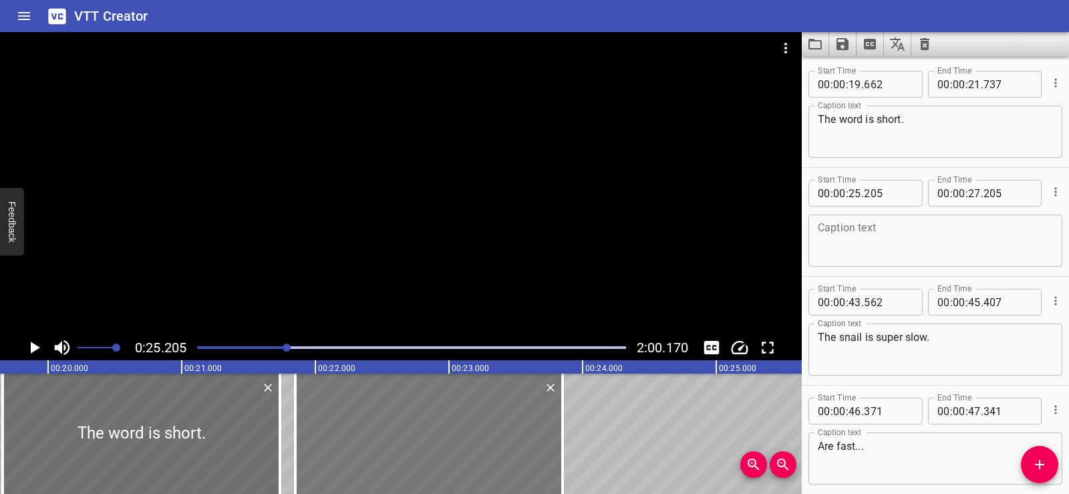
type input "850"
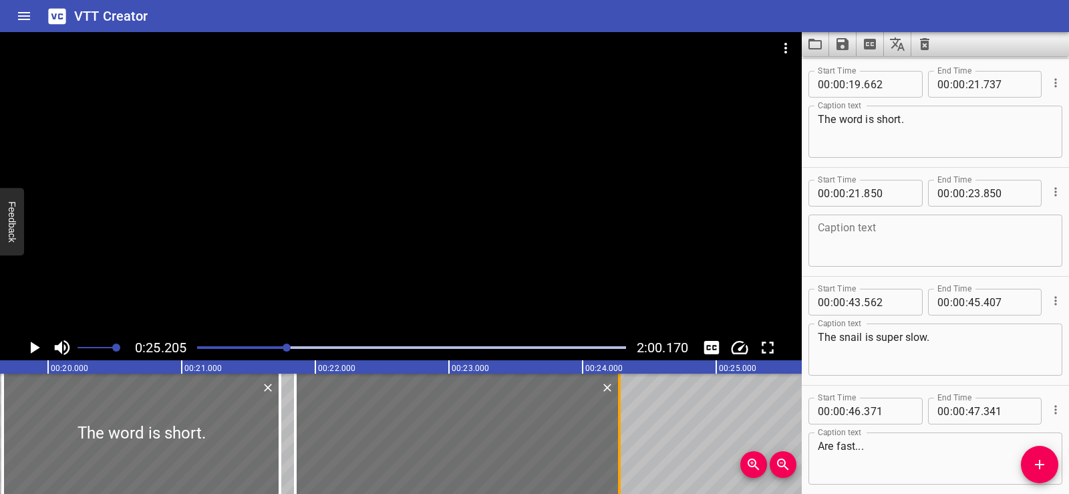
drag, startPoint x: 559, startPoint y: 434, endPoint x: 616, endPoint y: 430, distance: 56.9
click at [616, 430] on div at bounding box center [619, 433] width 13 height 120
type input "24"
type input "275"
click at [45, 417] on div at bounding box center [141, 433] width 277 height 120
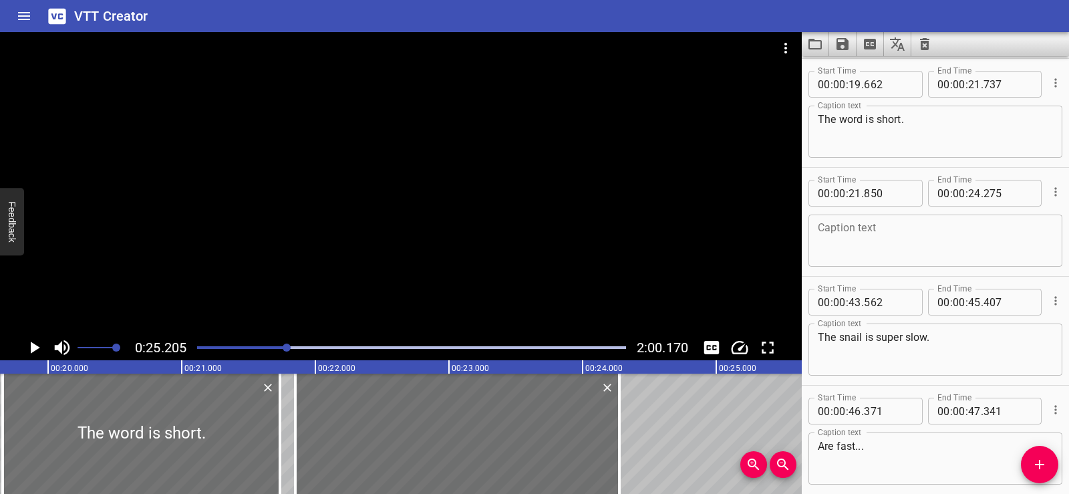
click at [459, 188] on div at bounding box center [401, 183] width 802 height 303
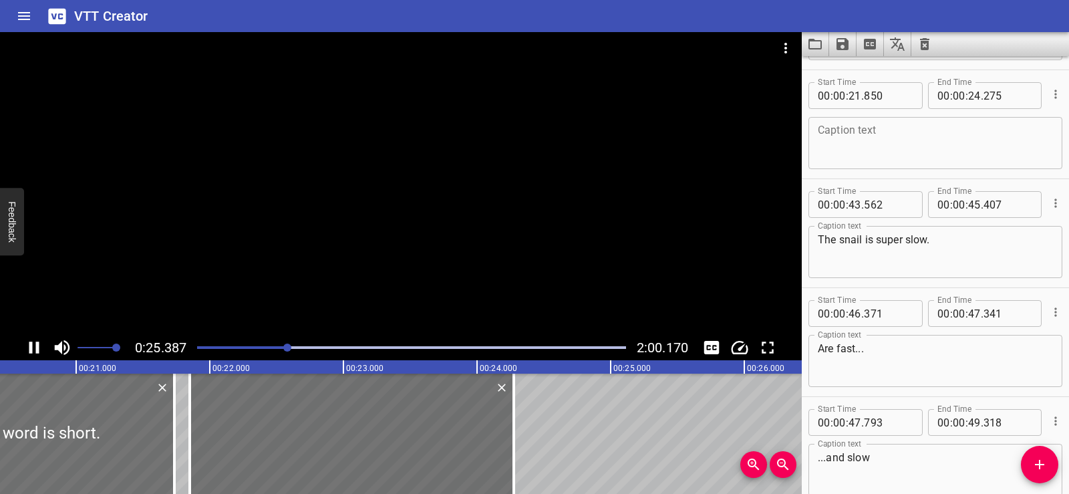
scroll to position [653, 0]
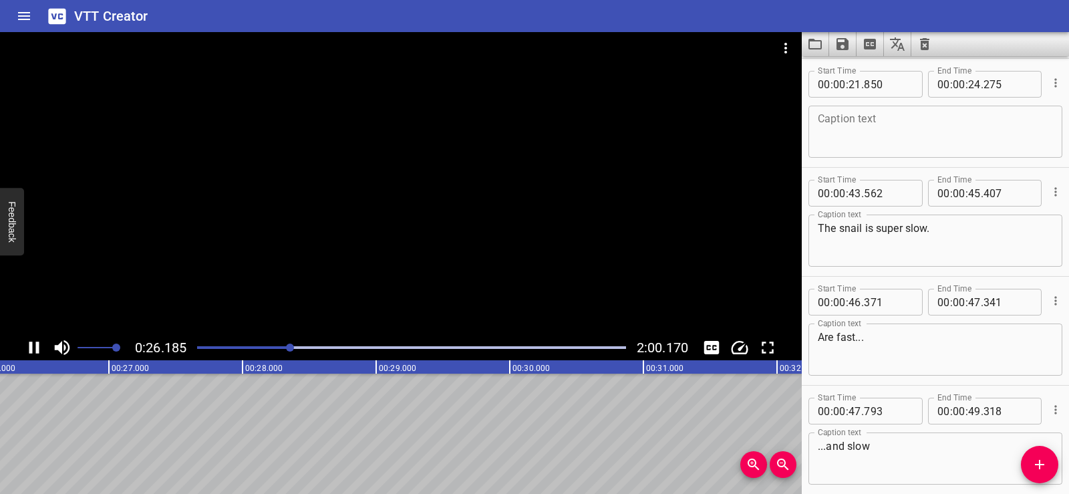
click at [468, 145] on div at bounding box center [401, 183] width 802 height 303
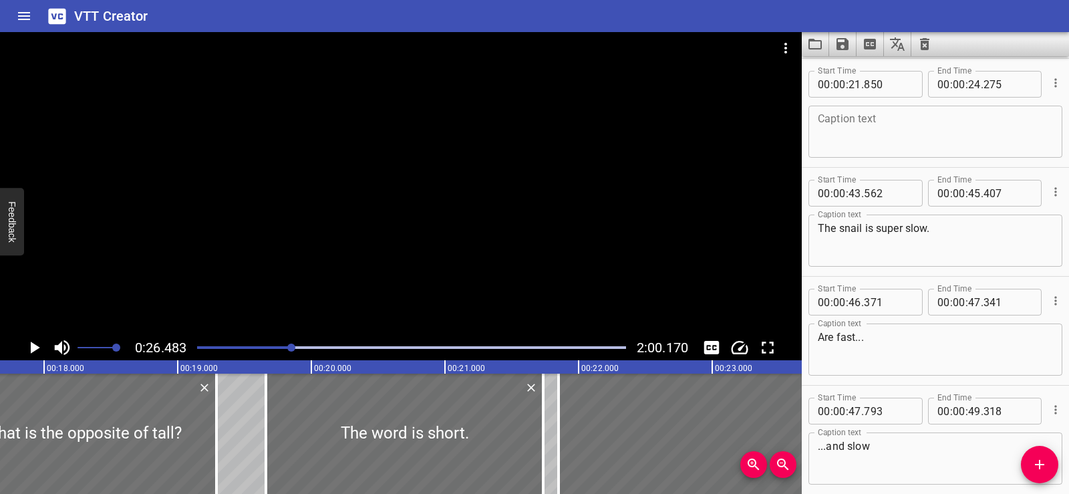
scroll to position [0, 2319]
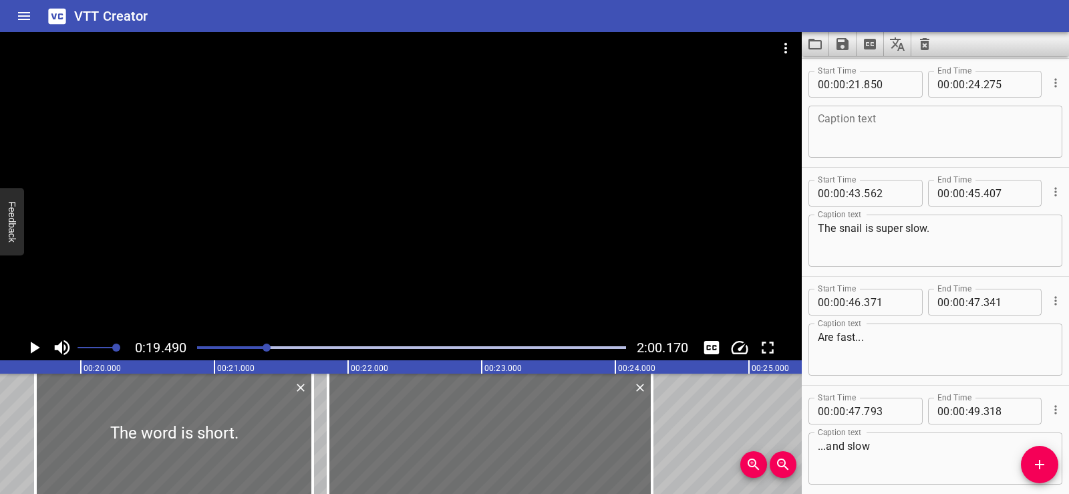
scroll to position [0, 2604]
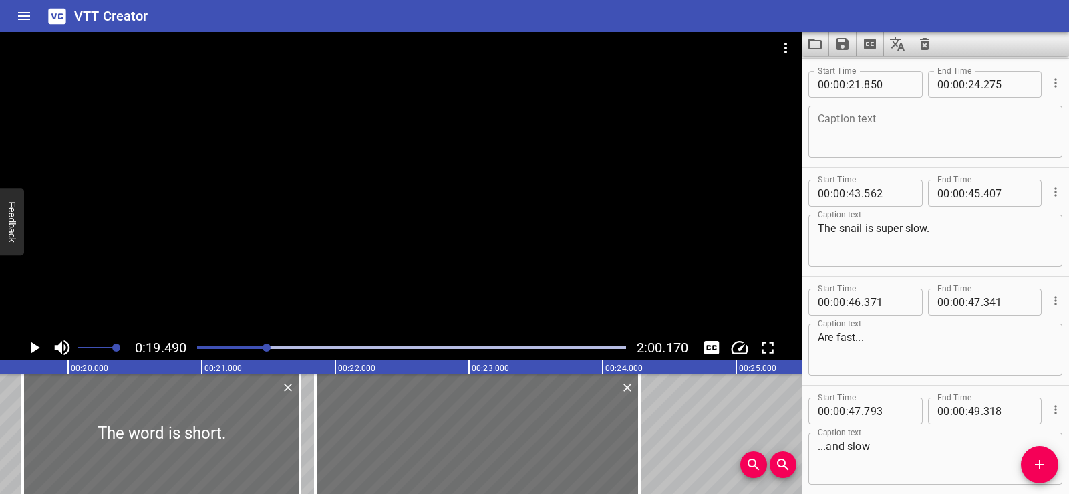
click at [440, 245] on div at bounding box center [401, 183] width 802 height 303
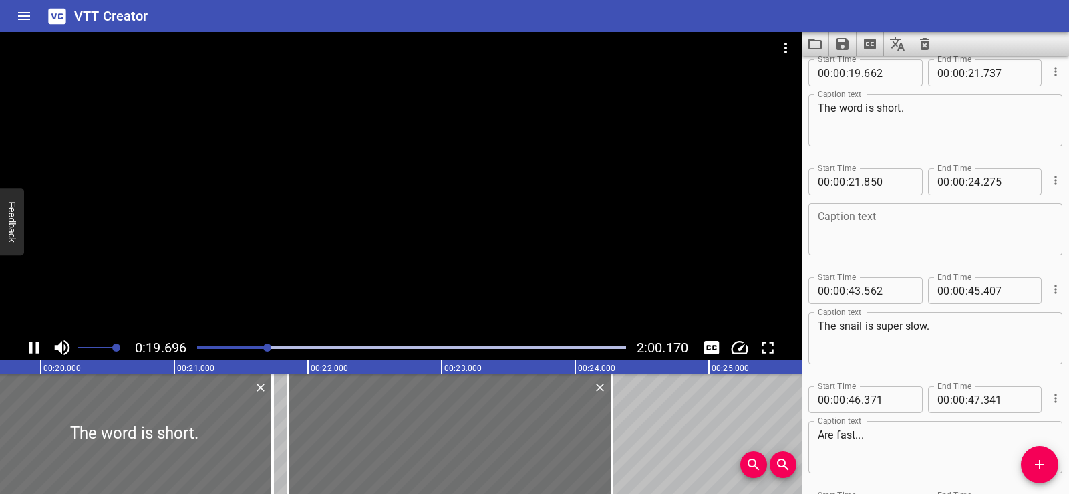
scroll to position [544, 0]
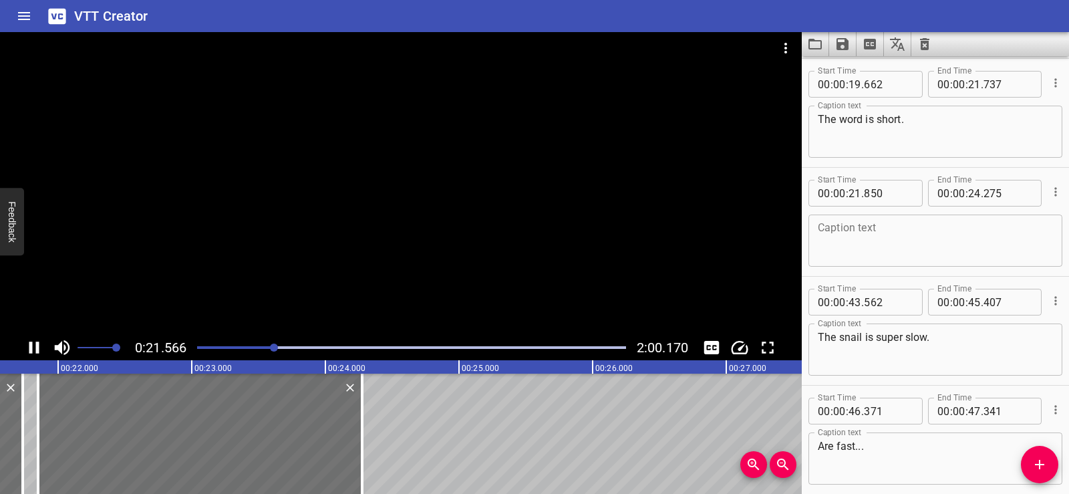
click at [451, 157] on div at bounding box center [401, 183] width 802 height 303
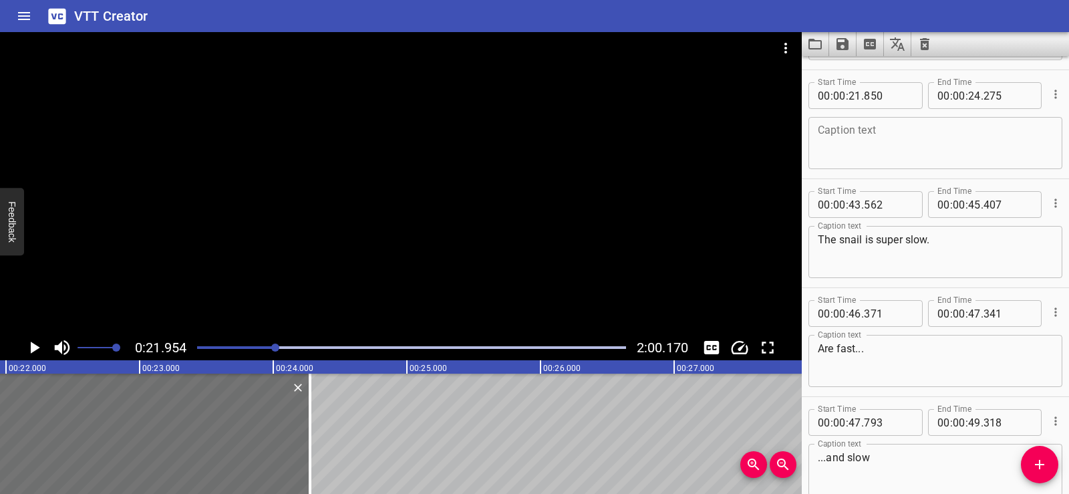
scroll to position [653, 0]
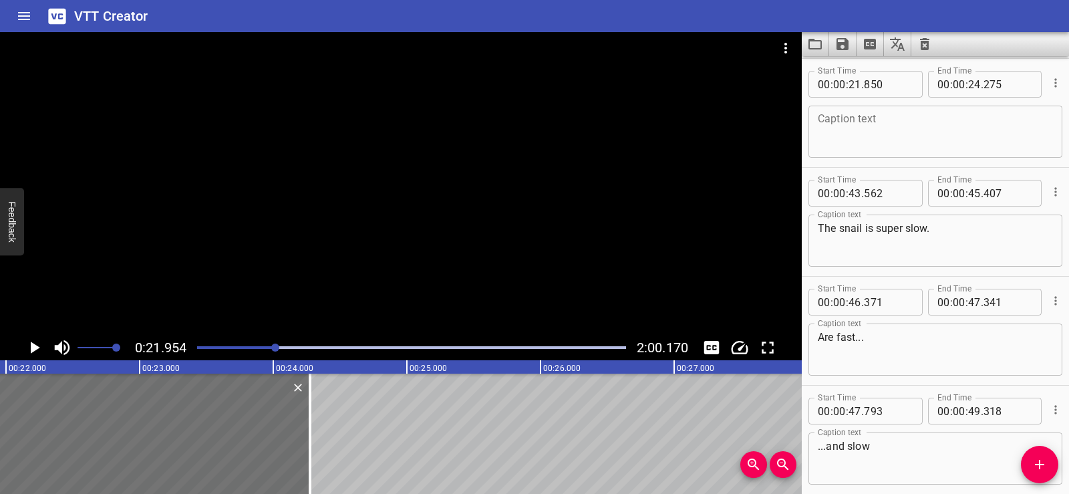
click at [838, 133] on textarea at bounding box center [935, 132] width 235 height 38
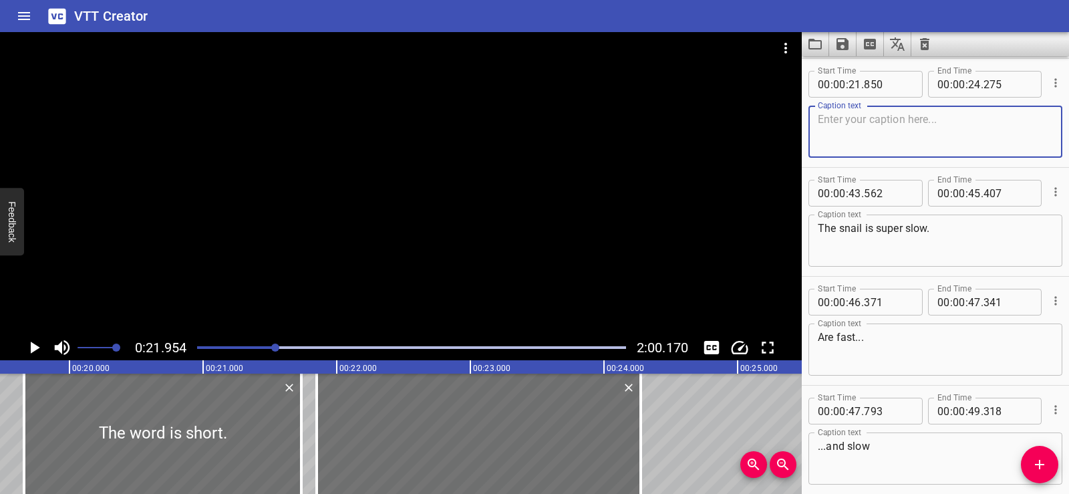
scroll to position [0, 2520]
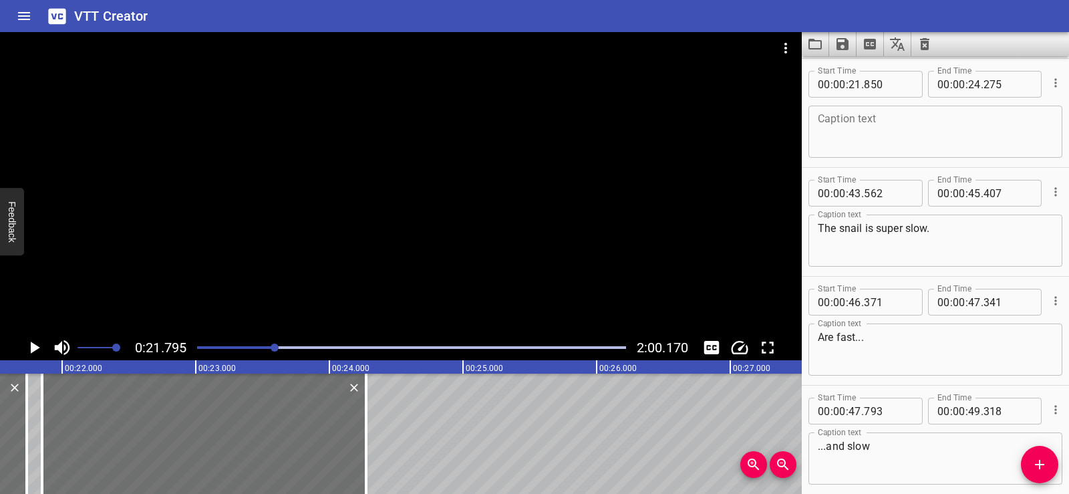
scroll to position [0, 2912]
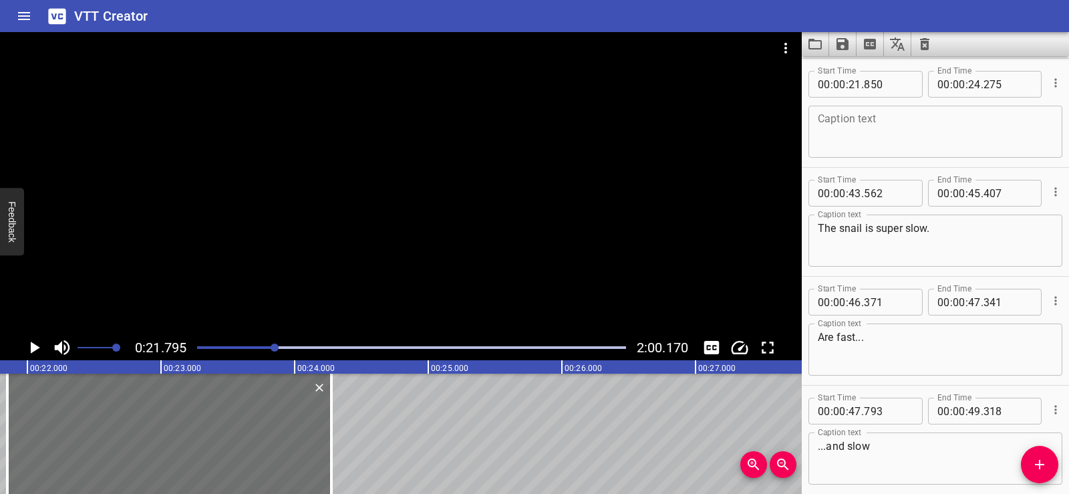
click at [397, 181] on div at bounding box center [401, 183] width 802 height 303
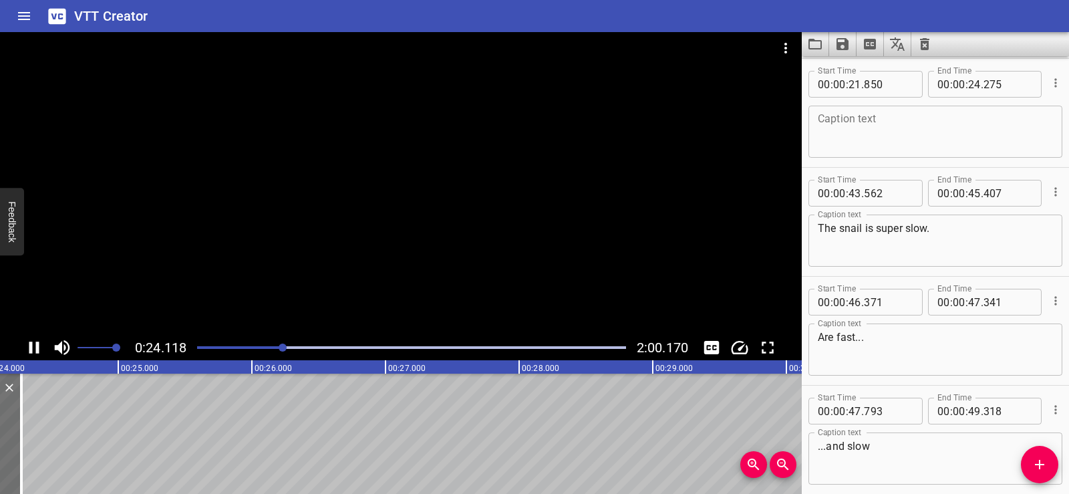
click at [459, 154] on div at bounding box center [401, 183] width 802 height 303
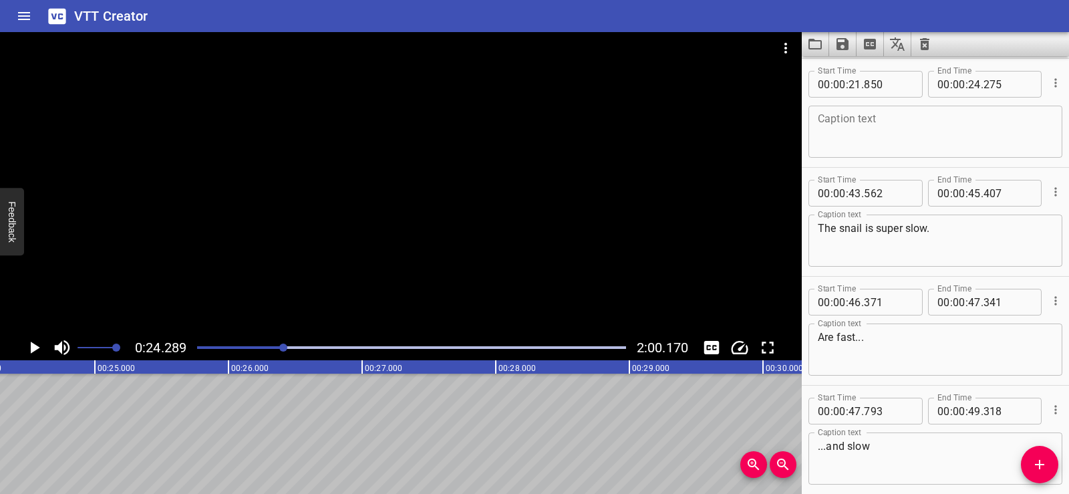
click at [842, 120] on textarea at bounding box center [935, 132] width 235 height 38
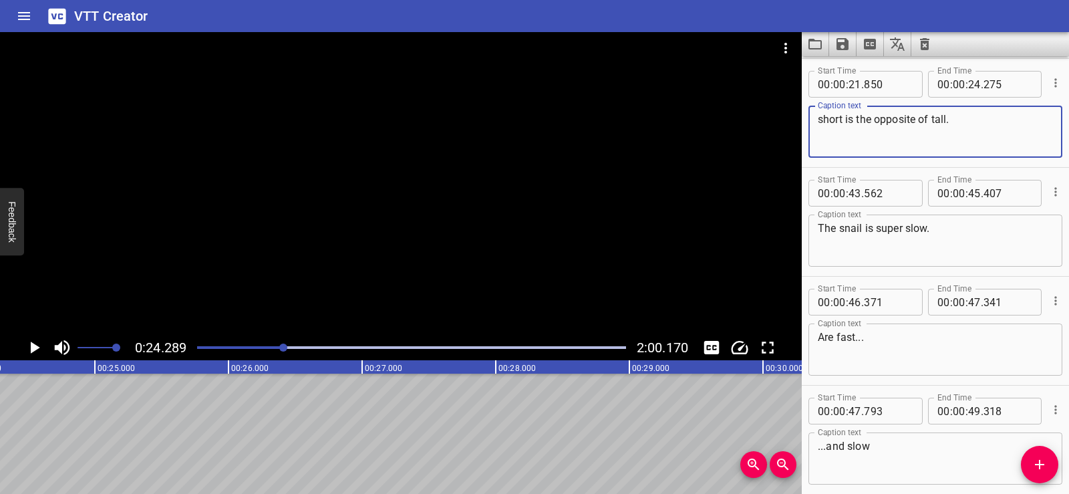
type textarea "short is the opposite of tall."
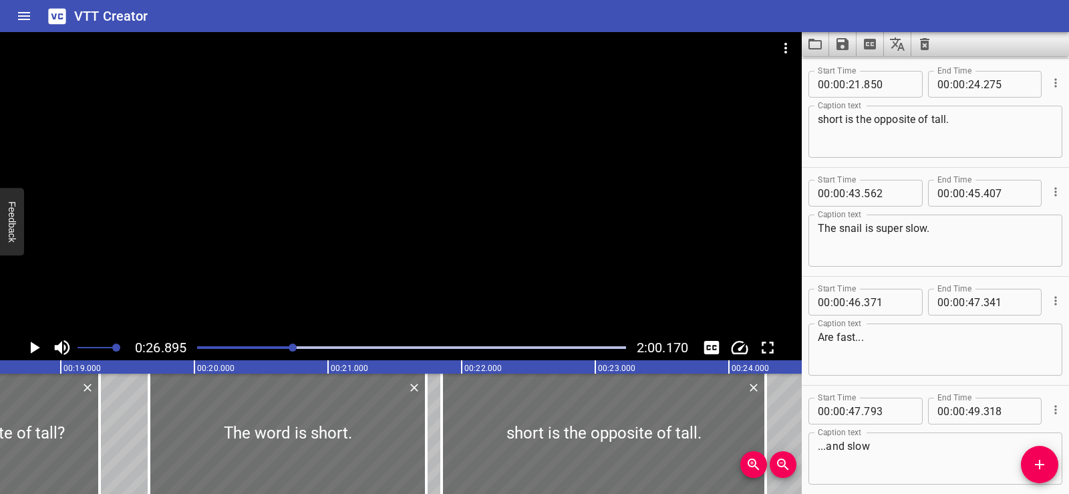
scroll to position [0, 2436]
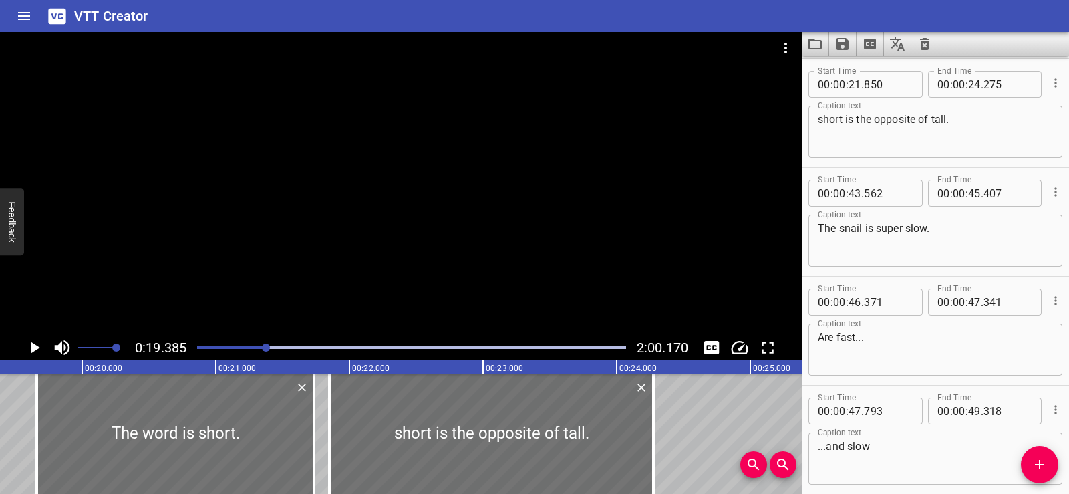
click at [456, 199] on div at bounding box center [401, 183] width 802 height 303
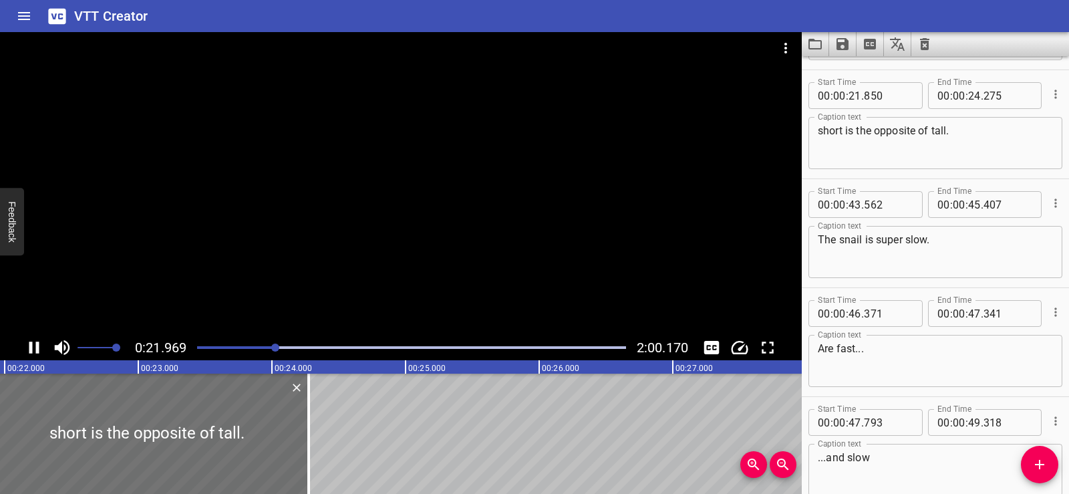
scroll to position [653, 0]
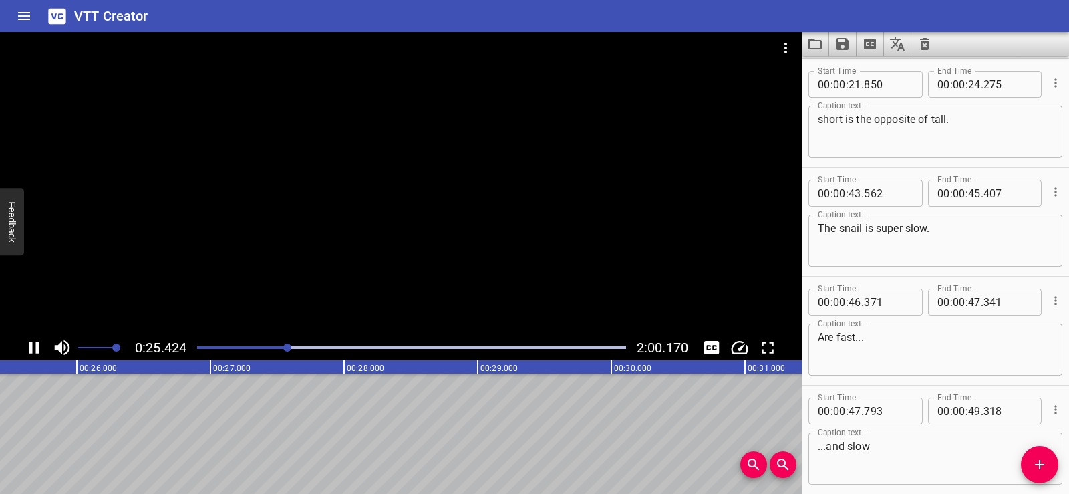
click at [430, 197] on div at bounding box center [401, 183] width 802 height 303
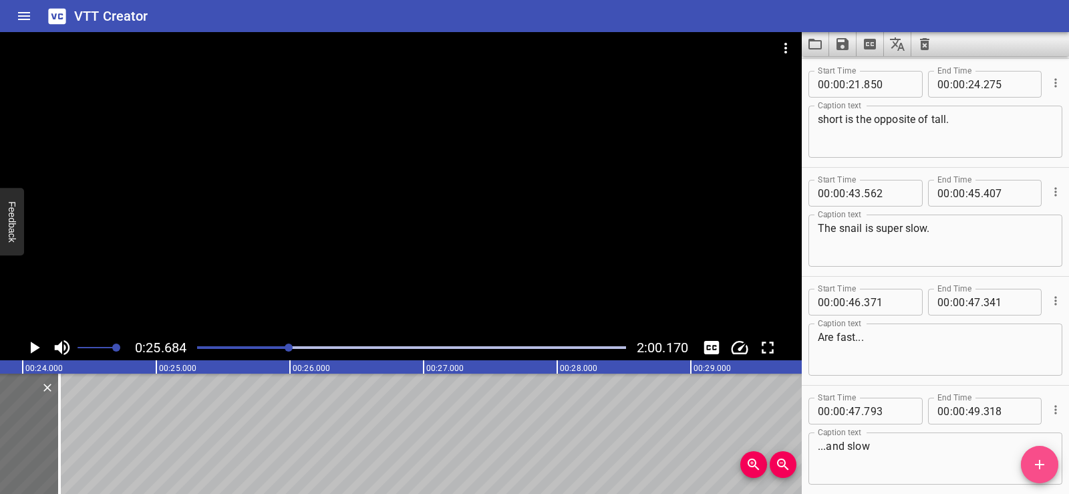
click at [1029, 457] on span "Add Cue" at bounding box center [1039, 464] width 37 height 16
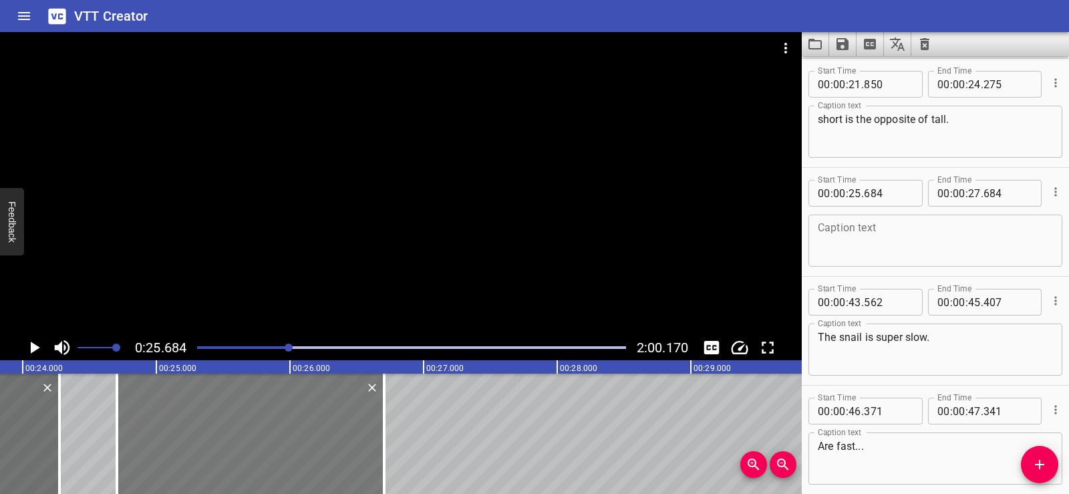
drag, startPoint x: 379, startPoint y: 413, endPoint x: 248, endPoint y: 412, distance: 130.9
click at [248, 412] on div at bounding box center [250, 433] width 267 height 120
type input "24"
type input "704"
type input "26"
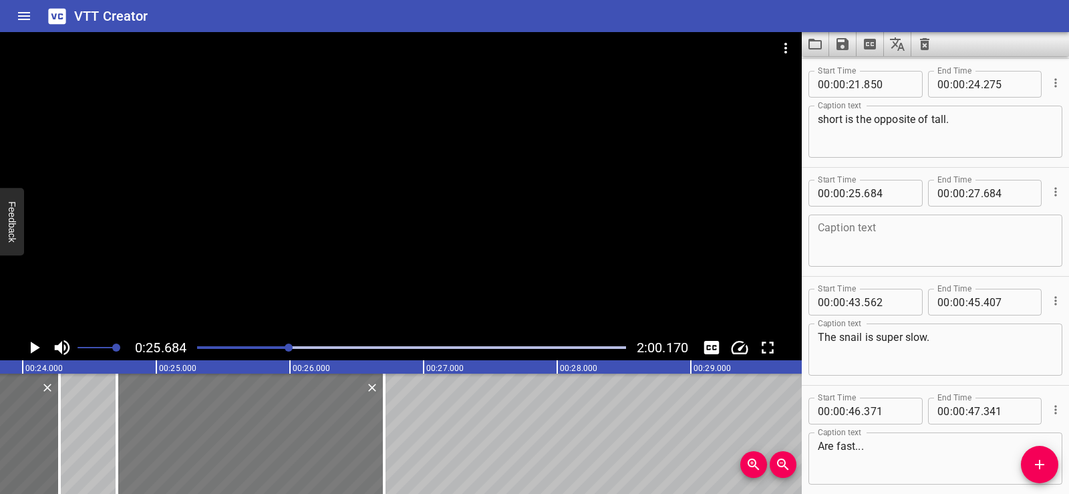
type input "704"
drag, startPoint x: 315, startPoint y: 419, endPoint x: 327, endPoint y: 418, distance: 12.0
click at [327, 418] on div at bounding box center [262, 433] width 267 height 120
type input "794"
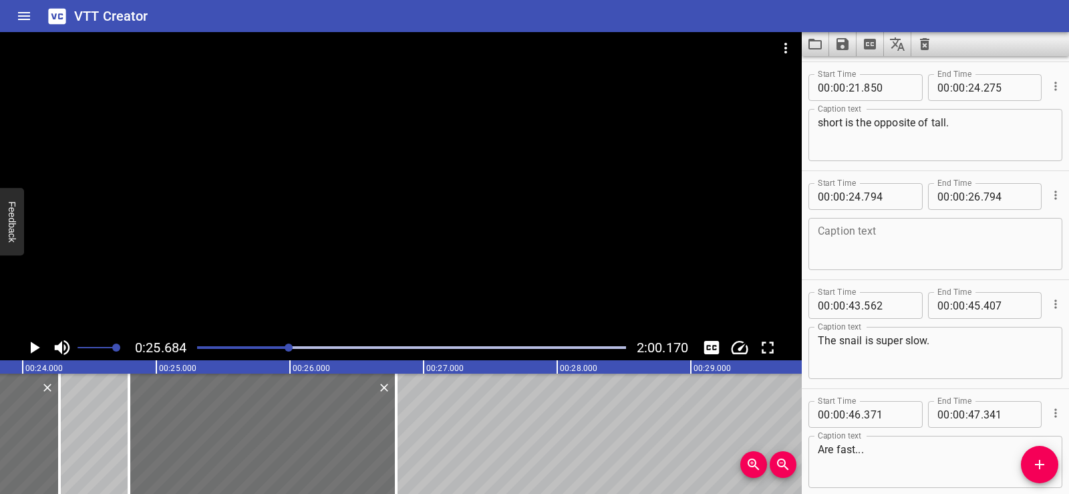
scroll to position [595, 0]
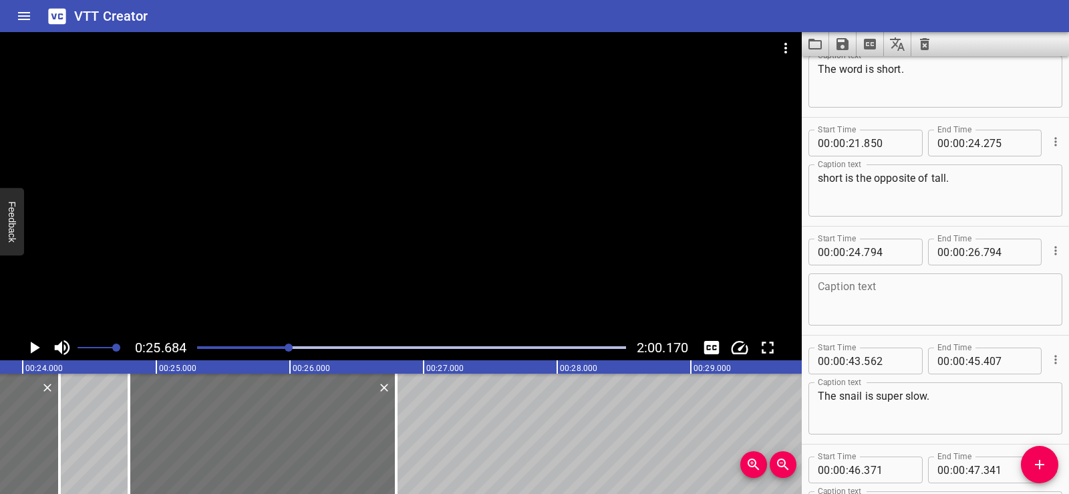
click at [836, 283] on textarea at bounding box center [935, 300] width 235 height 38
